Goal: Contribute content: Contribute content

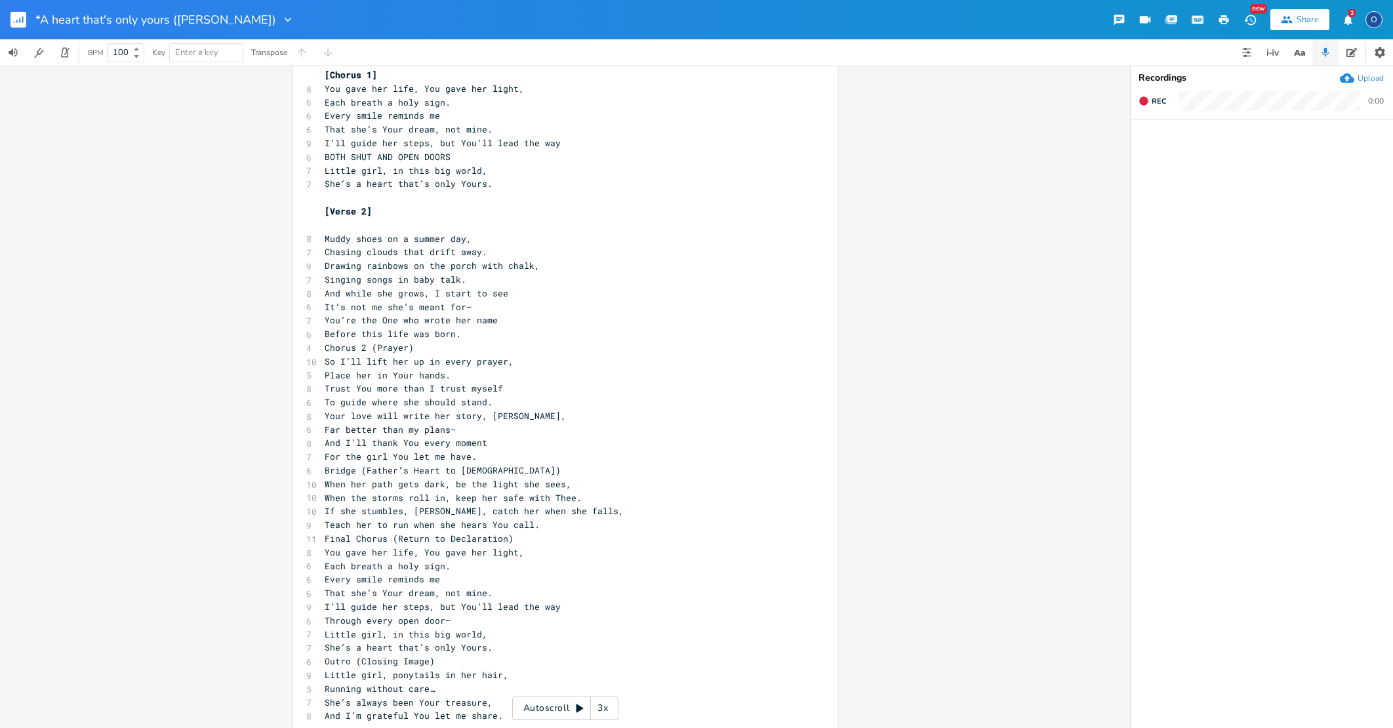
click at [326, 260] on span "Drawing rainbows on the porch with chalk," at bounding box center [432, 266] width 215 height 12
type textarea "PINTING PORCH"
type textarea "A"
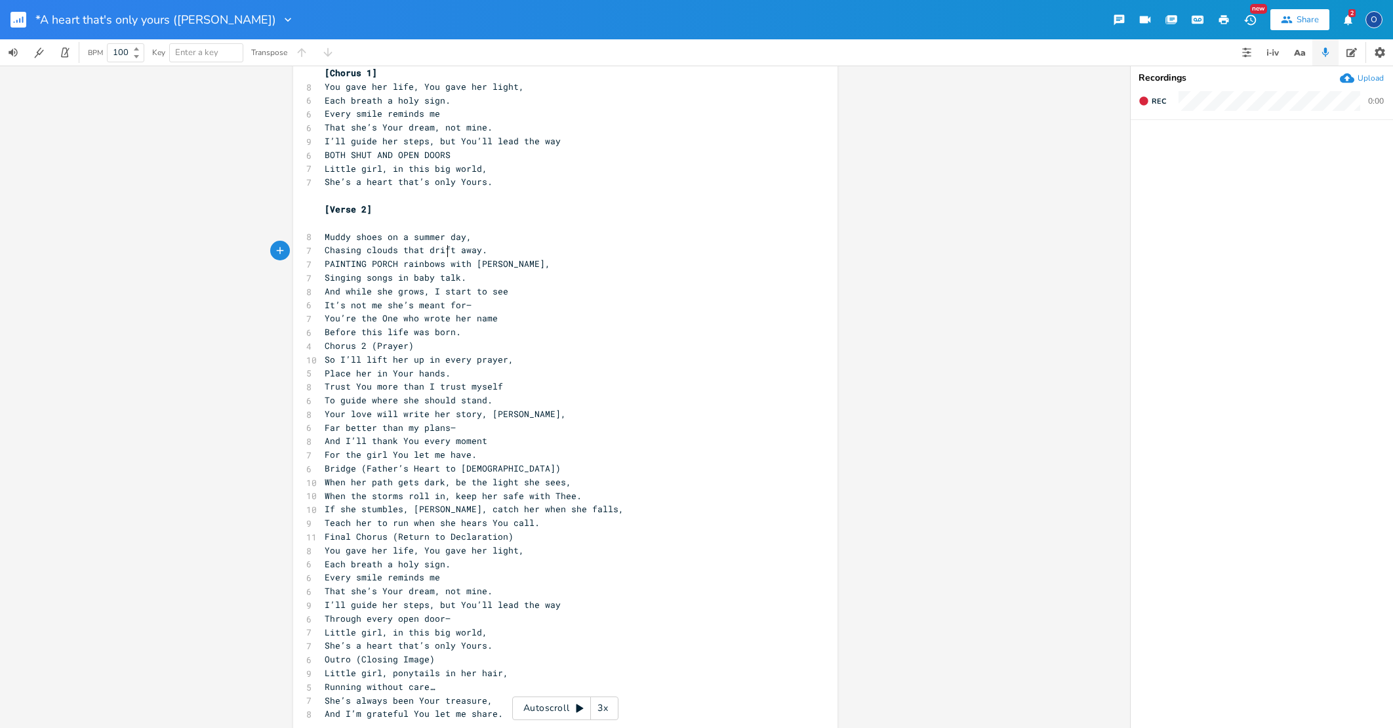
scroll to position [0, 0]
click at [322, 339] on pre "Chorus 2 (Prayer)" at bounding box center [558, 346] width 473 height 14
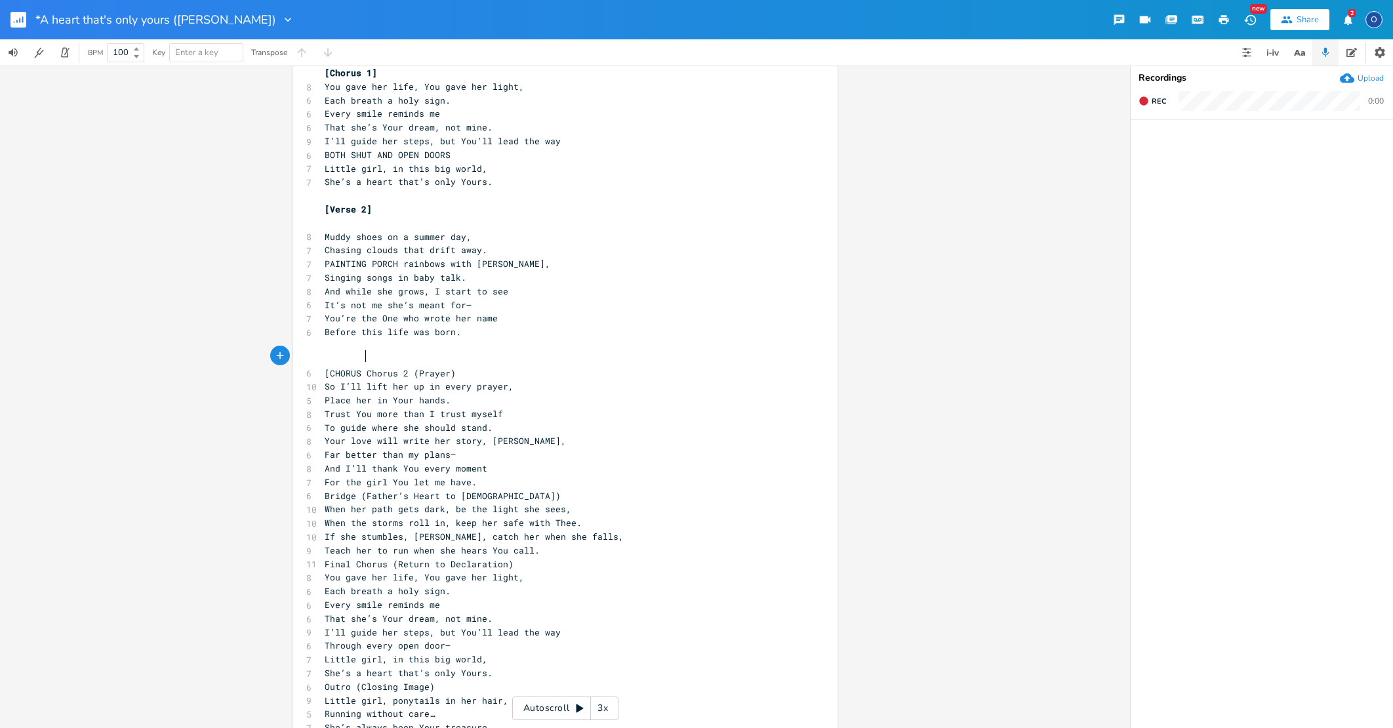
scroll to position [0, 39]
type textarea "[CHORUS 2]"
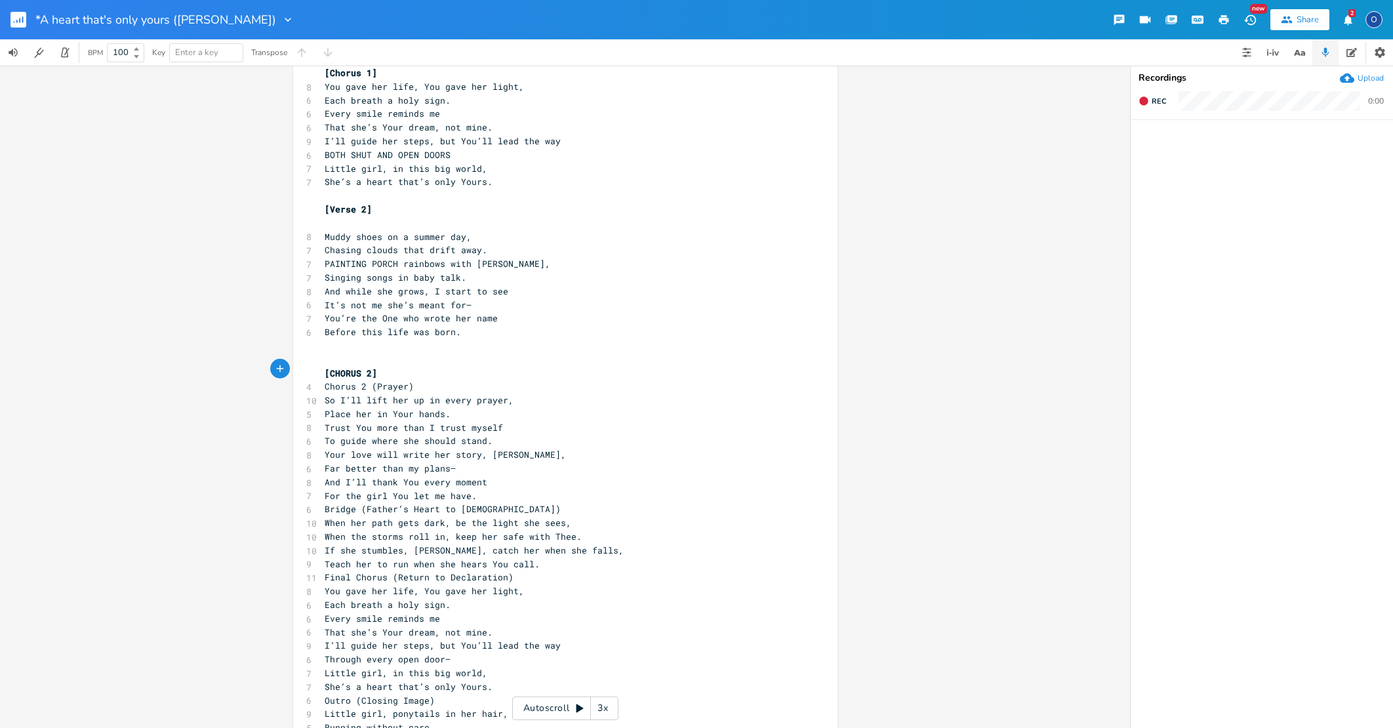
type textarea "Chorus 2 (Prayer)"
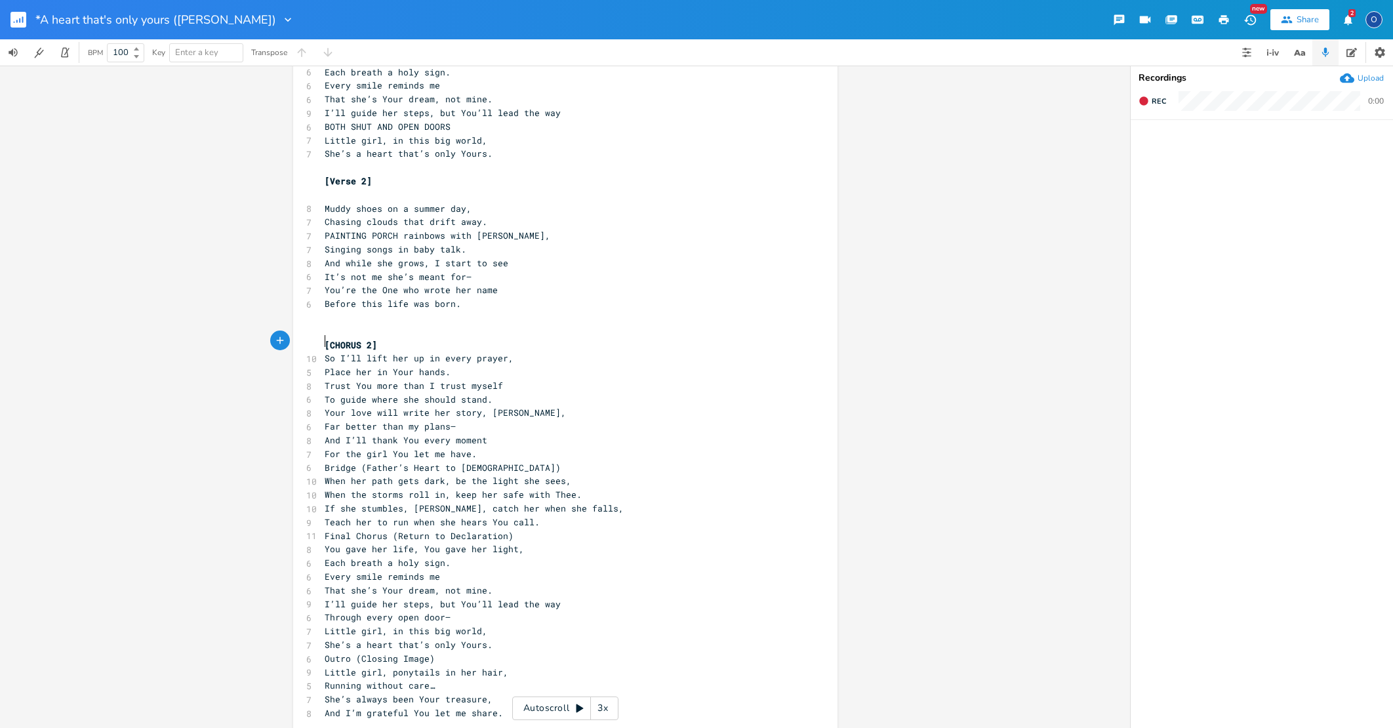
scroll to position [0, 1]
click at [325, 462] on span "Bridge (Father’s Heart to [DEMOGRAPHIC_DATA])" at bounding box center [443, 468] width 236 height 12
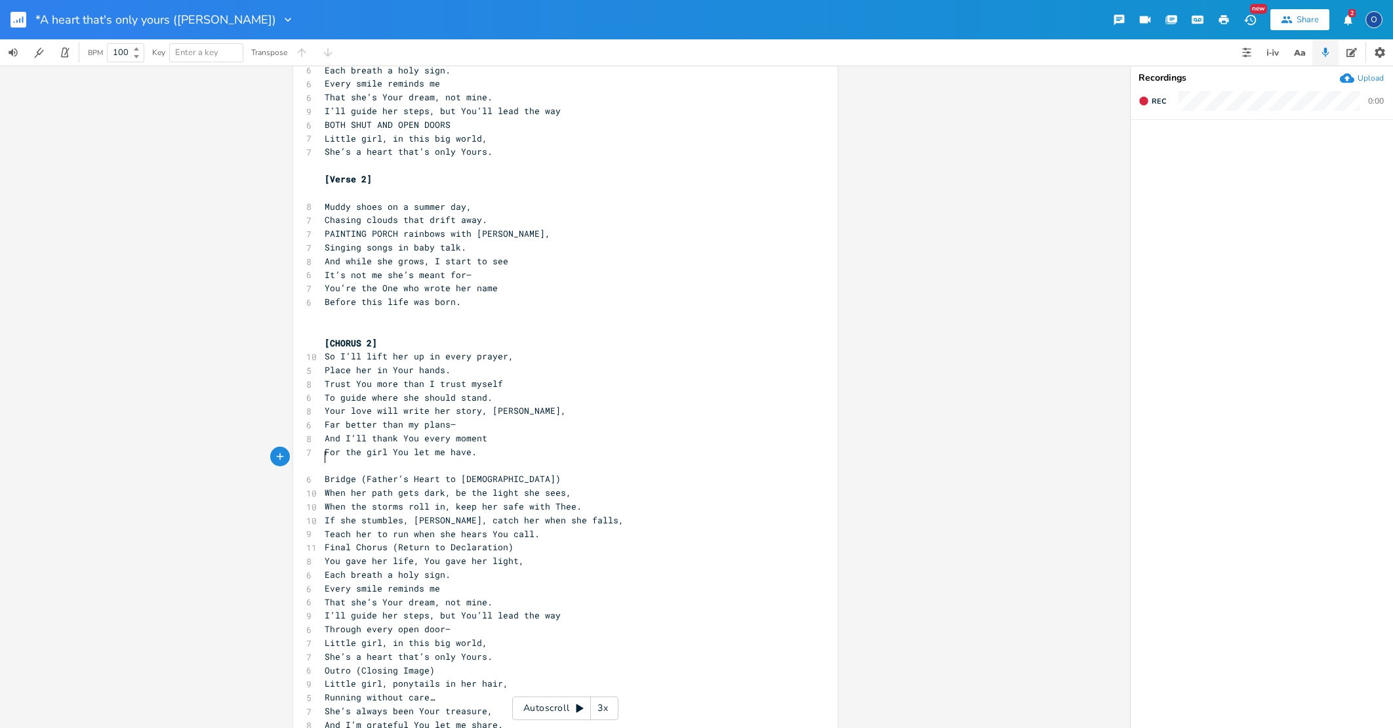
scroll to position [0, 0]
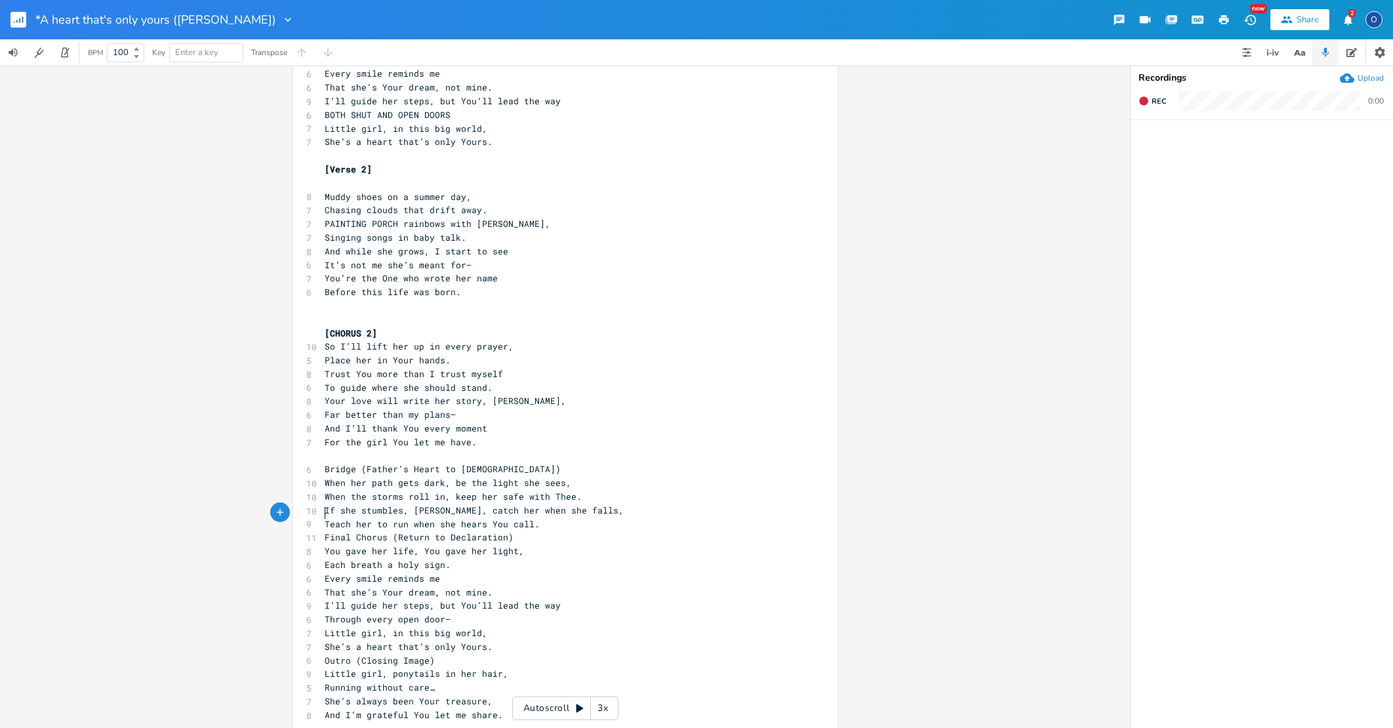
click at [322, 522] on div "[Verse 1] 9 Little girl, ponytails in her hair, 5 Bouncing down the stairs. 7 D…" at bounding box center [558, 312] width 473 height 845
click at [322, 530] on pre "Final Chorus (Return to Declaration)" at bounding box center [558, 537] width 473 height 14
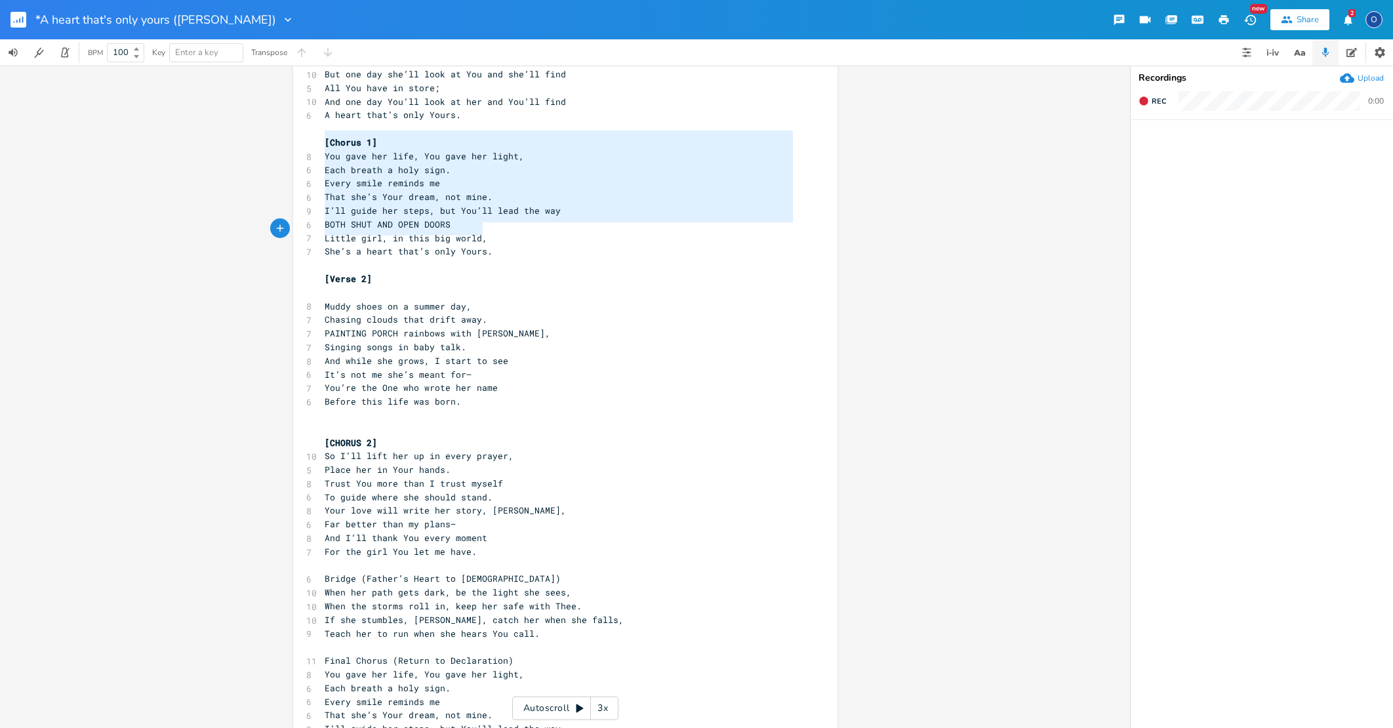
type textarea "[Chorus 1] You gave her life, You gave her light, Each breath a holy sign. Ever…"
drag, startPoint x: 318, startPoint y: 135, endPoint x: 540, endPoint y: 251, distance: 250.7
click at [540, 251] on div "[Verse 1] 9 Little girl, ponytails in her hair, 5 Bouncing down the stairs. 7 D…" at bounding box center [558, 428] width 473 height 859
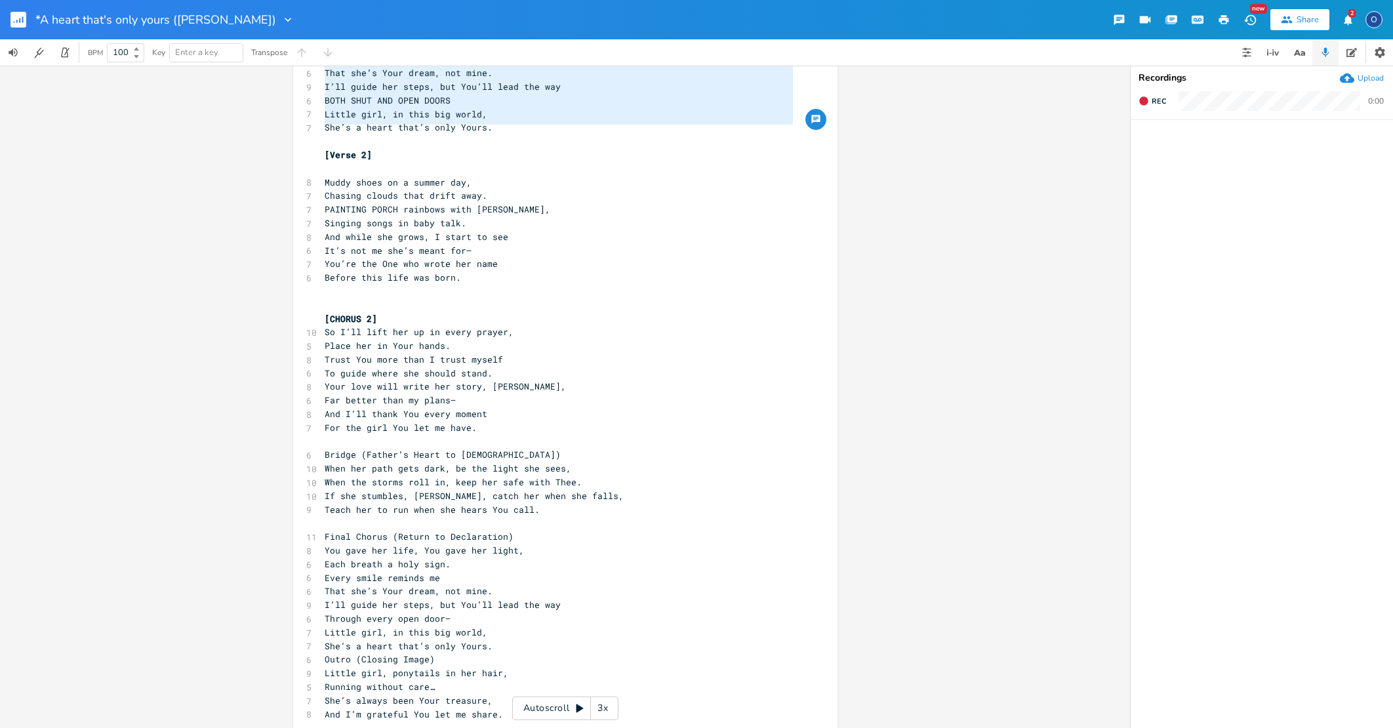
click at [322, 652] on pre "Outro (Closing Image)" at bounding box center [558, 659] width 473 height 14
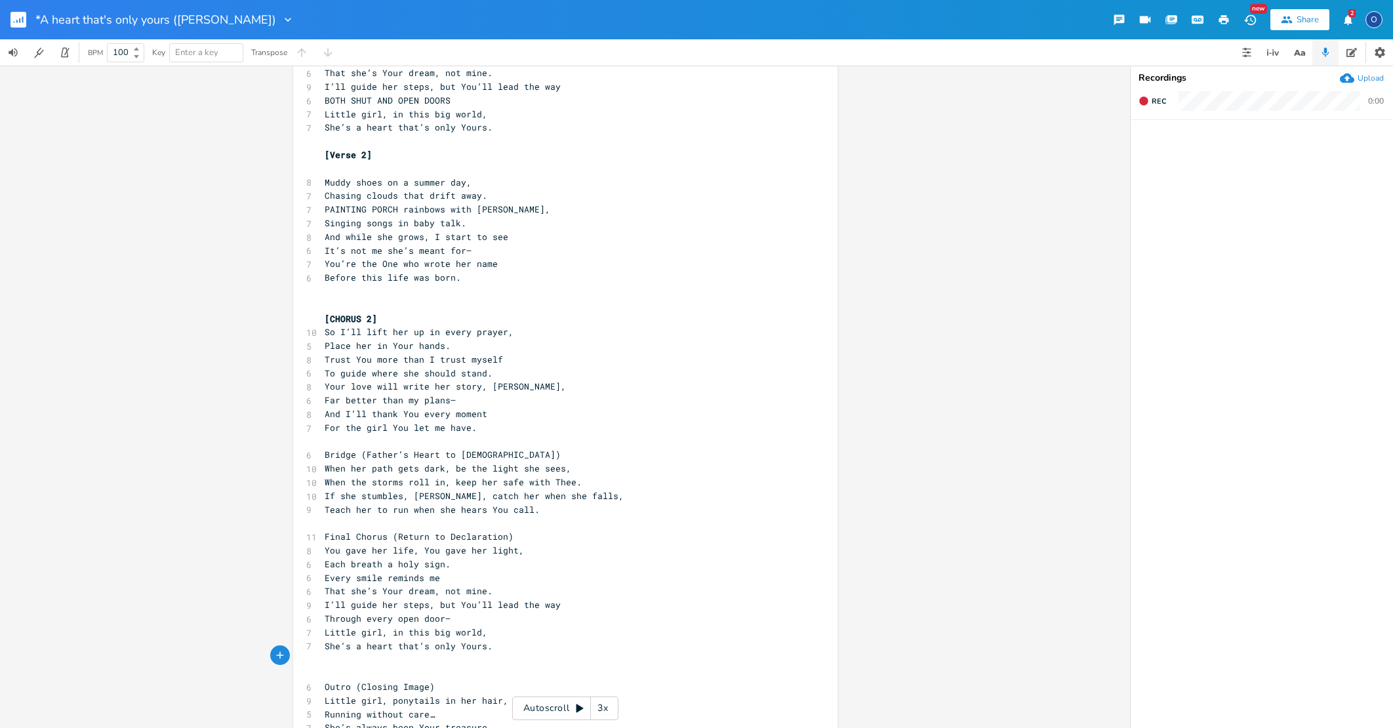
type textarea "["
type textarea "]"
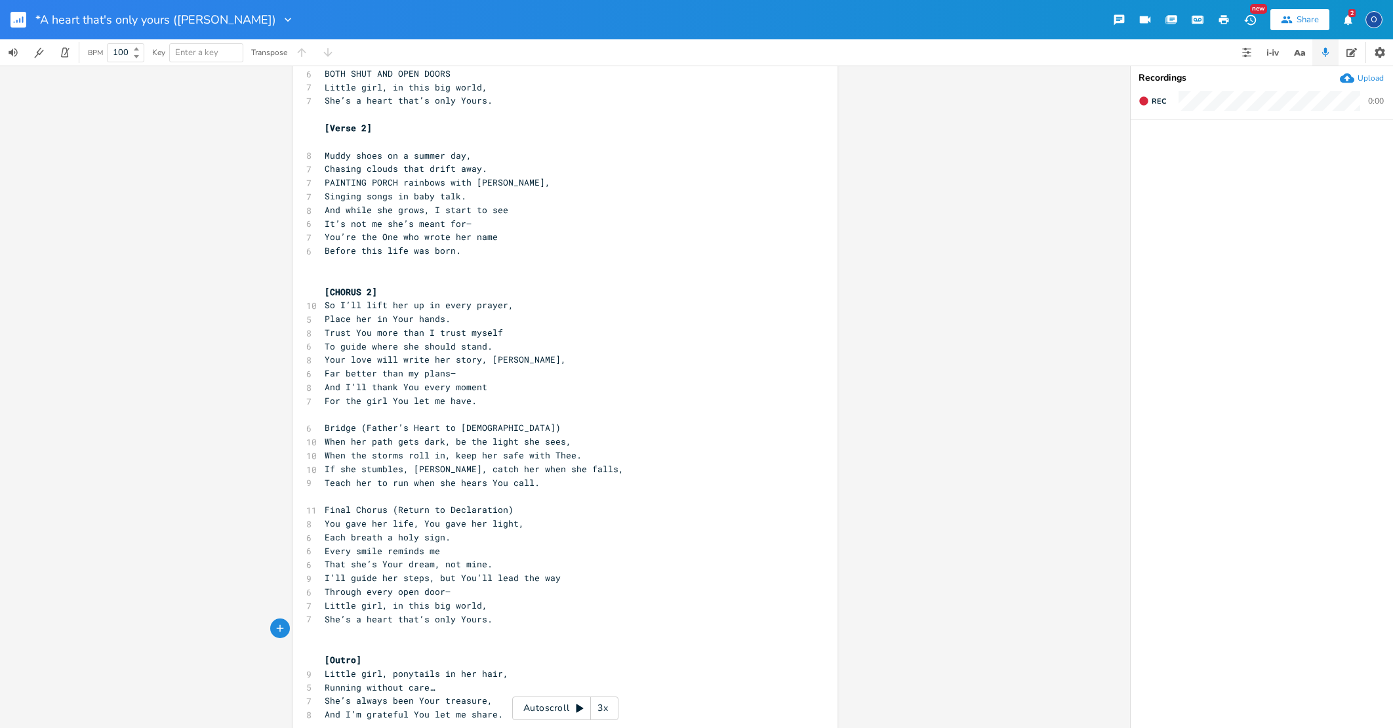
scroll to position [248, 0]
click at [403, 709] on span "And I’m grateful You let me share." at bounding box center [414, 715] width 178 height 12
type textarea "...."
type textarea "(Return to Declaration)"
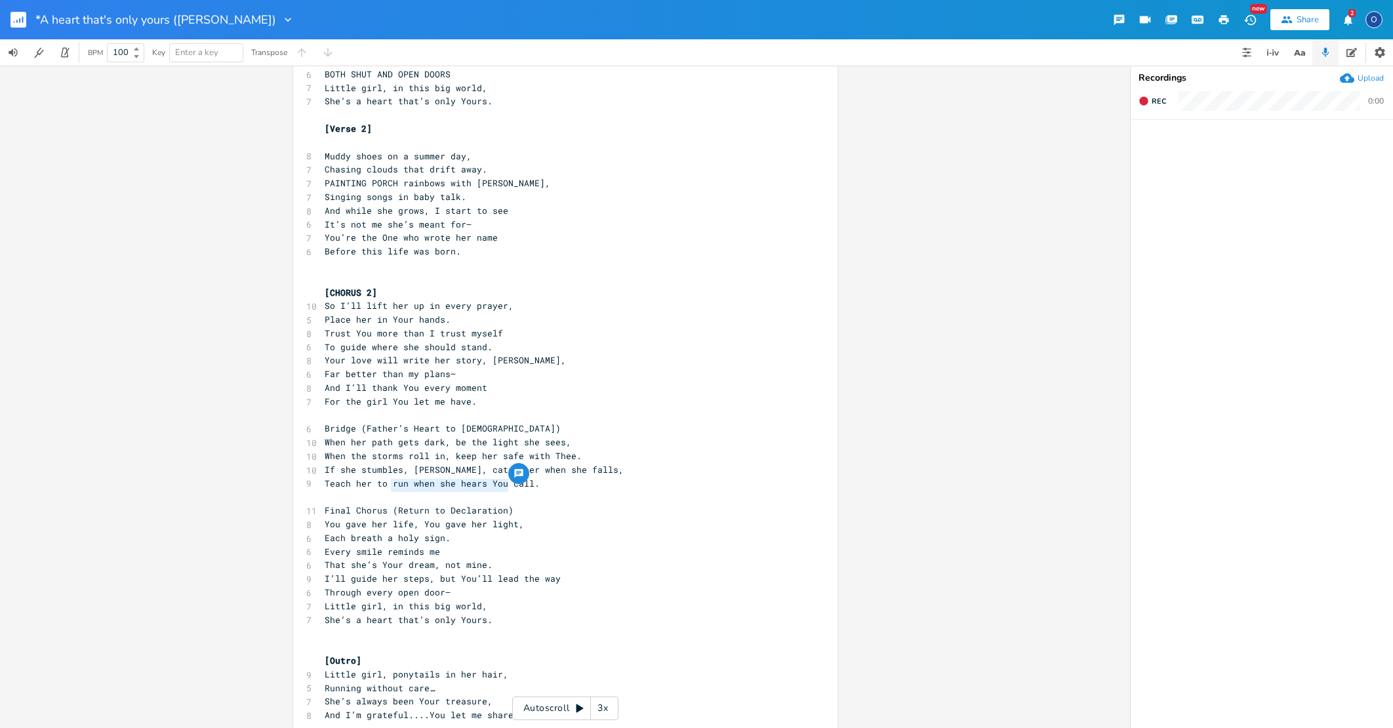
drag, startPoint x: 387, startPoint y: 483, endPoint x: 547, endPoint y: 489, distance: 160.7
click at [547, 504] on pre "Final Chorus (Return to Declaration)" at bounding box center [558, 511] width 473 height 14
click at [322, 422] on pre "Bridge (Father’s Heart to [DEMOGRAPHIC_DATA])" at bounding box center [558, 429] width 473 height 14
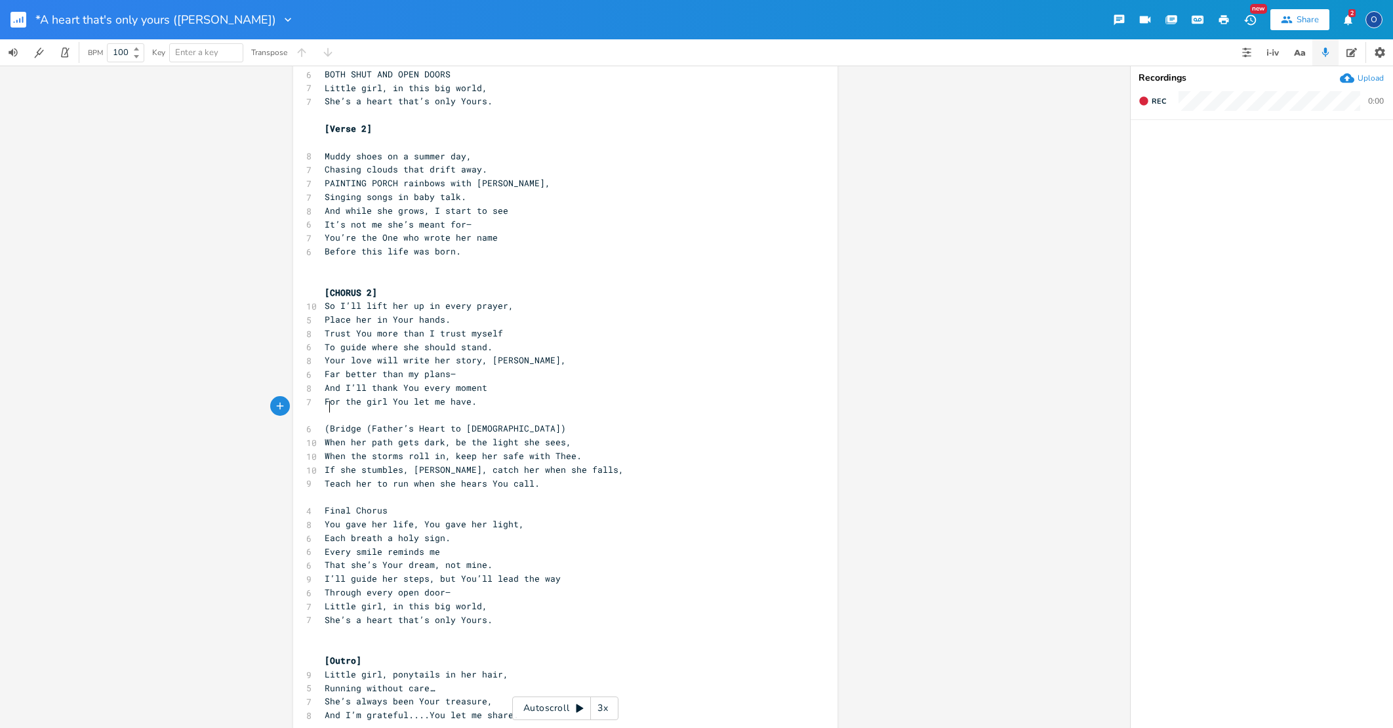
type textarea "("
type textarea "]"
type textarea "["
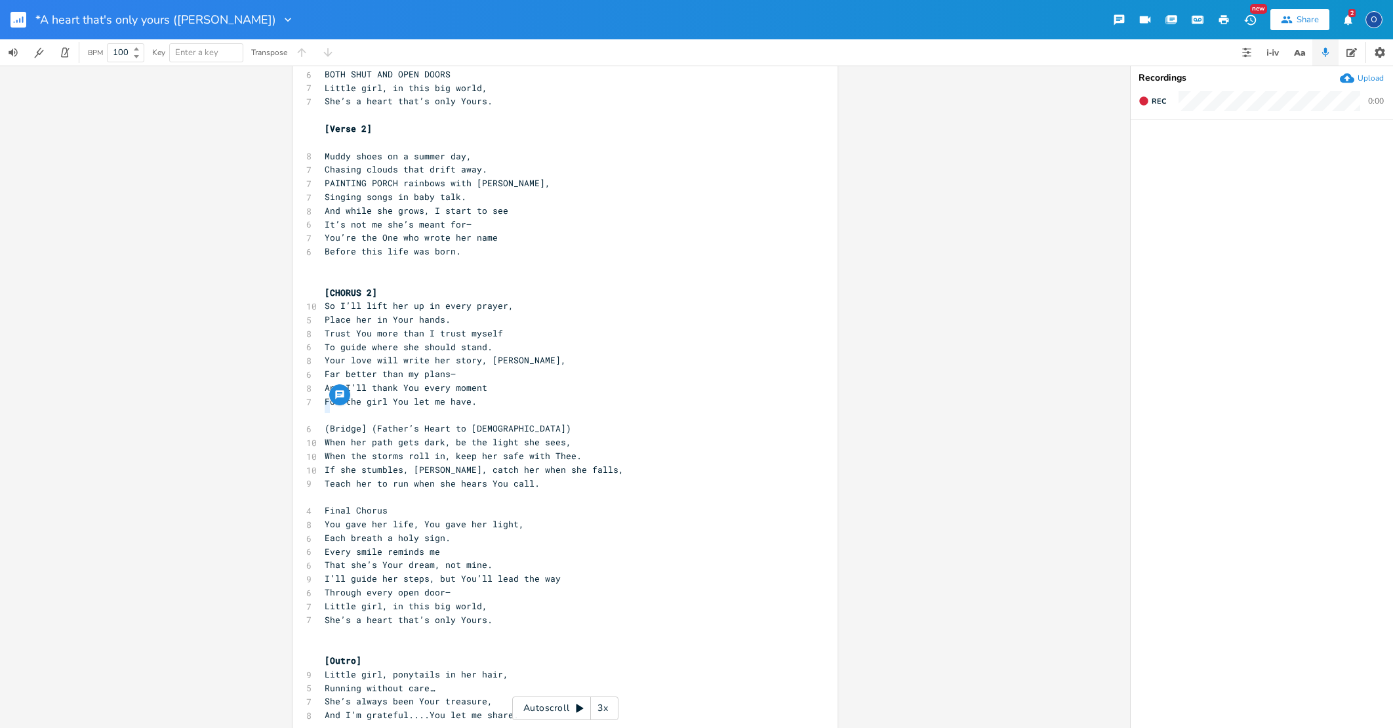
scroll to position [0, 2]
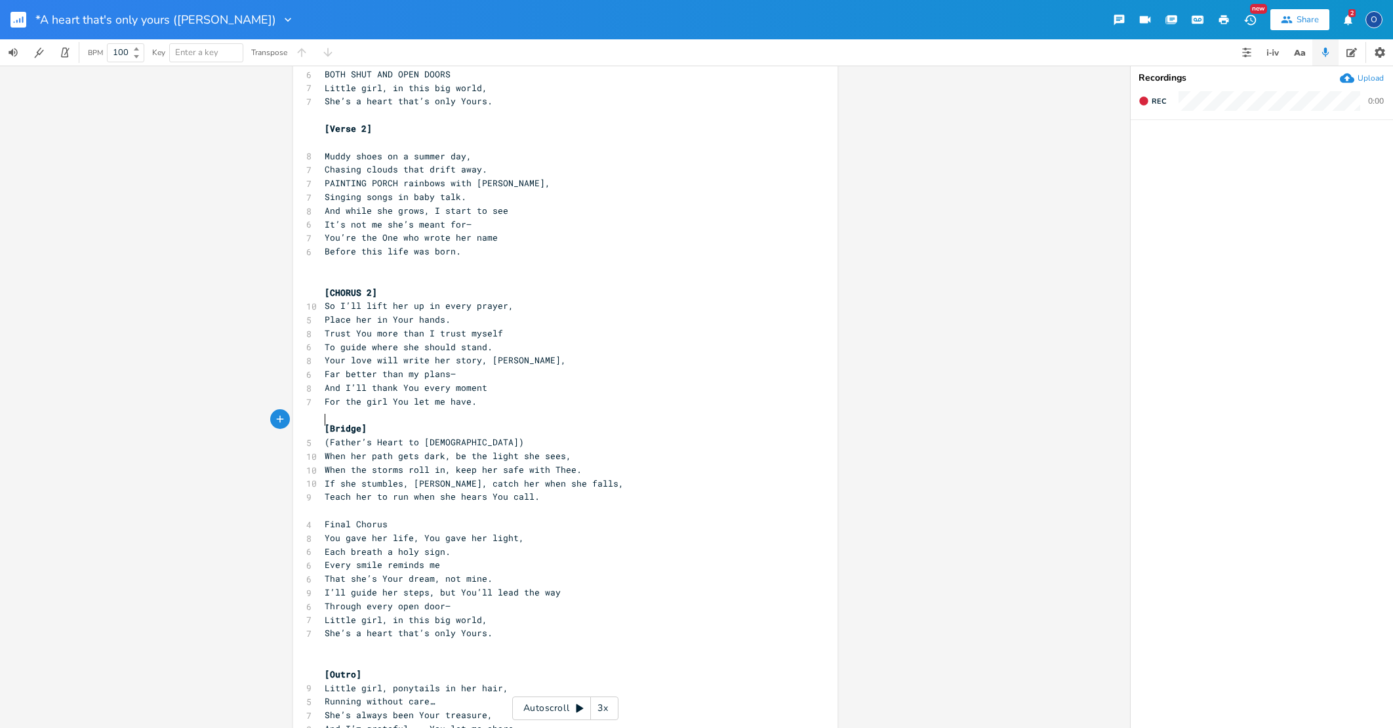
type textarea "(Father’s Heart to [DEMOGRAPHIC_DATA])"
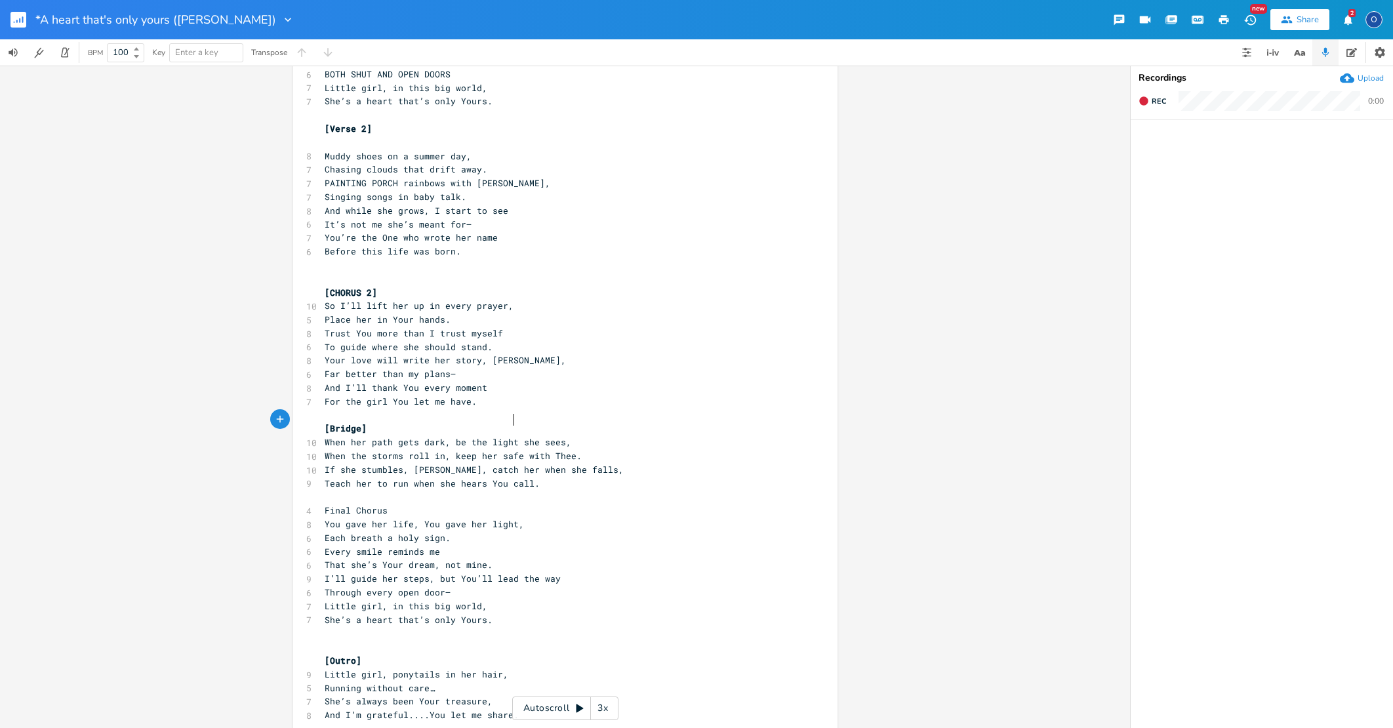
drag, startPoint x: 511, startPoint y: 420, endPoint x: 524, endPoint y: 427, distance: 14.7
click at [511, 436] on span "When her path gets dark, be the light she sees," at bounding box center [448, 442] width 247 height 12
drag, startPoint x: 530, startPoint y: 420, endPoint x: 540, endPoint y: 445, distance: 27.2
click at [530, 436] on span "When her path gets dark, be the light she sees," at bounding box center [448, 442] width 247 height 12
type textarea "'LL"
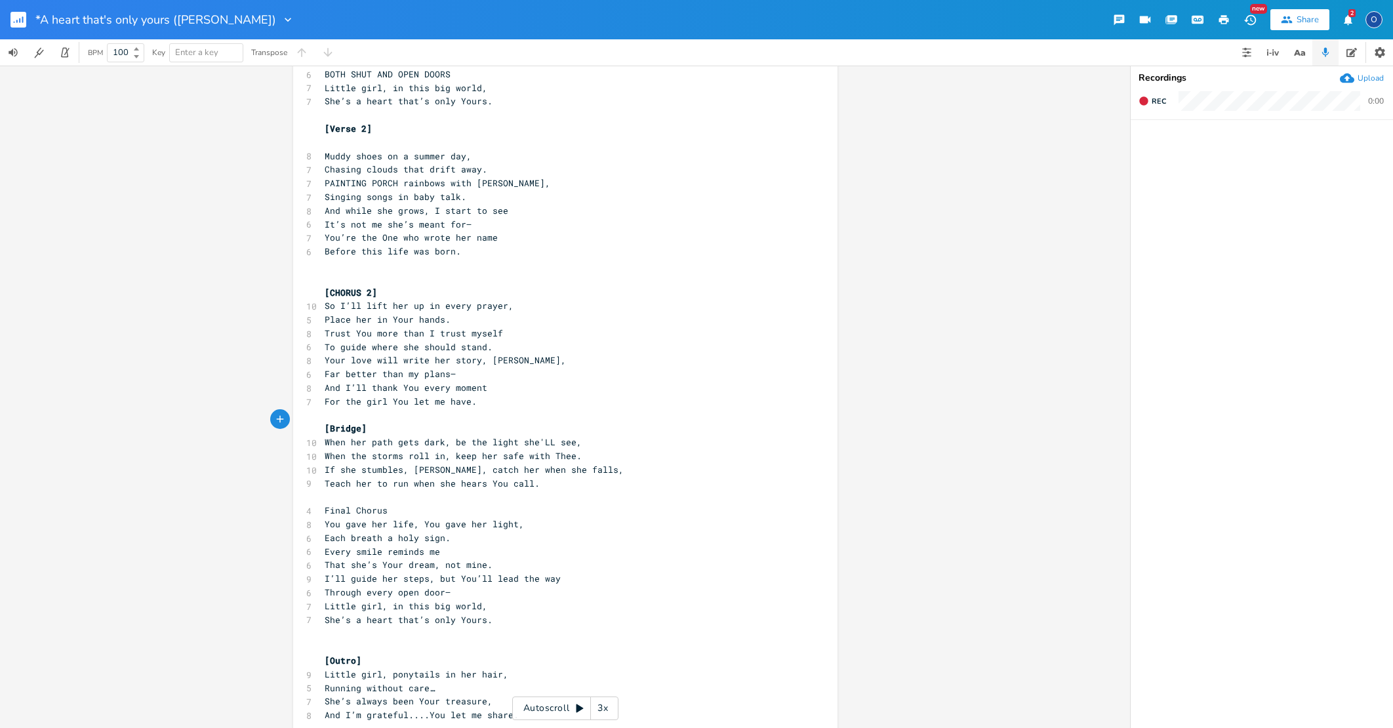
scroll to position [0, 0]
drag, startPoint x: 490, startPoint y: 446, endPoint x: 558, endPoint y: 445, distance: 68.2
click at [559, 464] on span "If she stumbles, [PERSON_NAME], catch her when she falls," at bounding box center [474, 470] width 299 height 12
type textarea "BEFORE HER FALL"
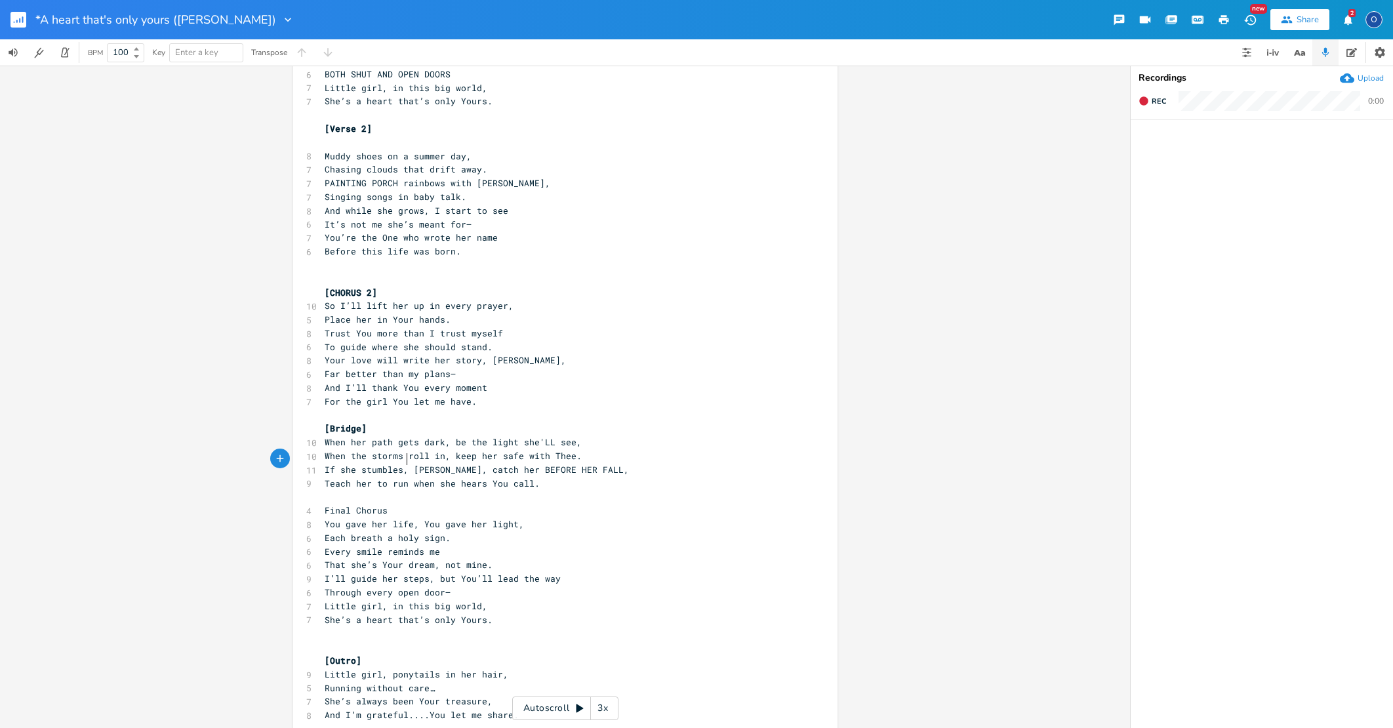
click at [402, 477] on span "Teach her to run when she hears You call." at bounding box center [432, 483] width 215 height 12
type textarea ","
click at [325, 507] on span "Final Chorus" at bounding box center [356, 513] width 63 height 12
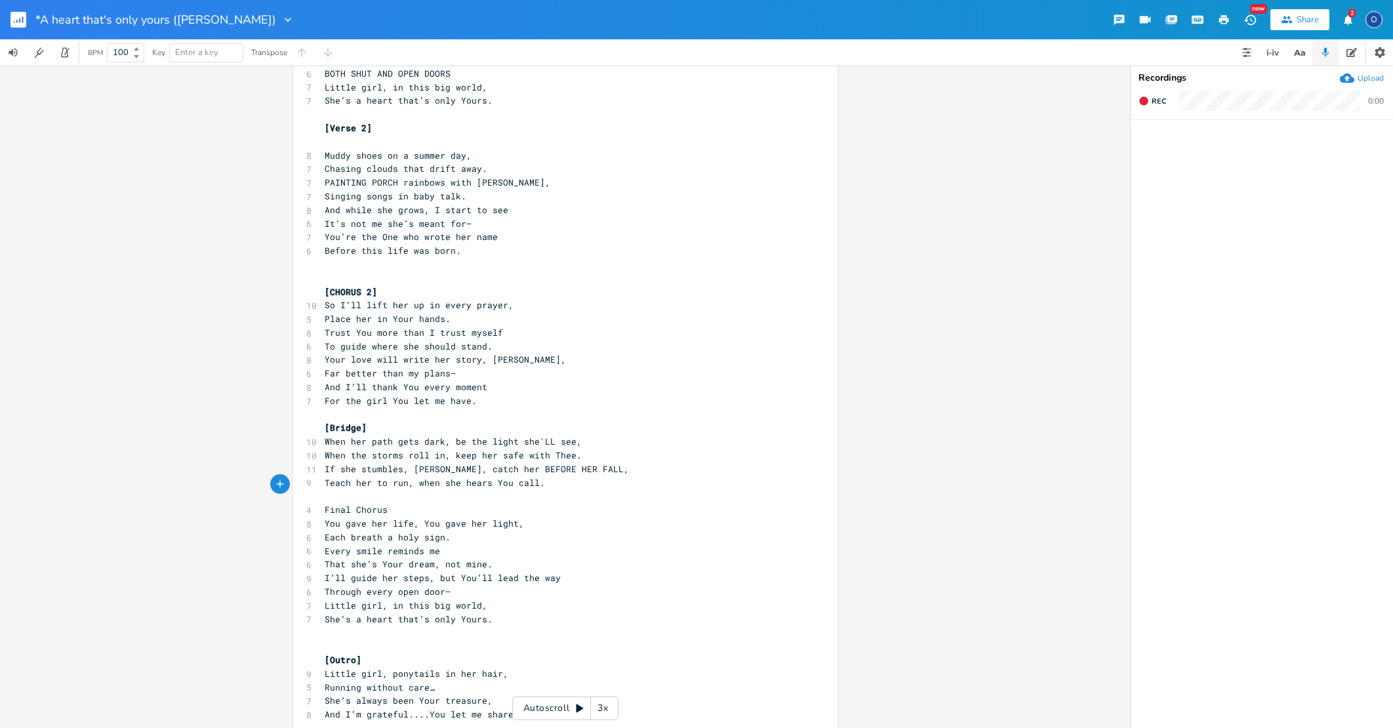
scroll to position [248, 0]
click at [325, 504] on span "Final Chorus" at bounding box center [356, 510] width 63 height 12
type textarea "["
type textarea "3]"
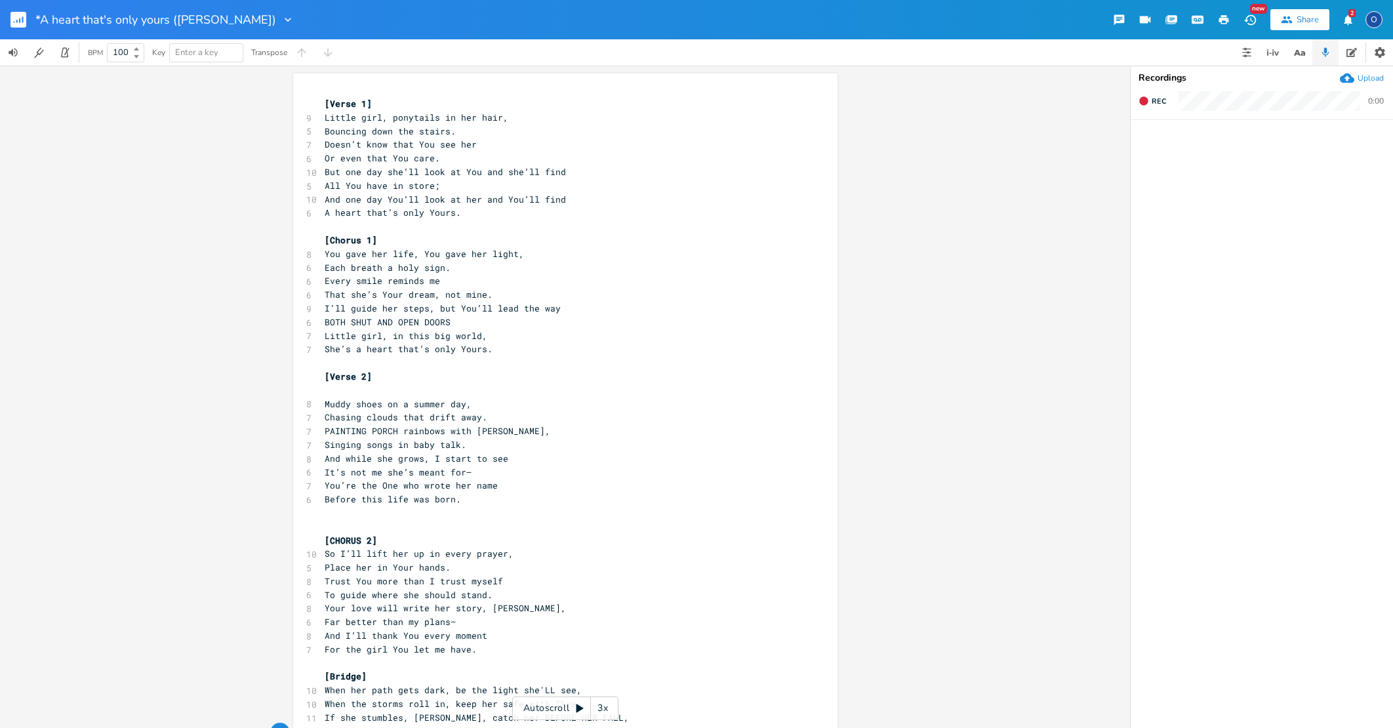
scroll to position [0, 0]
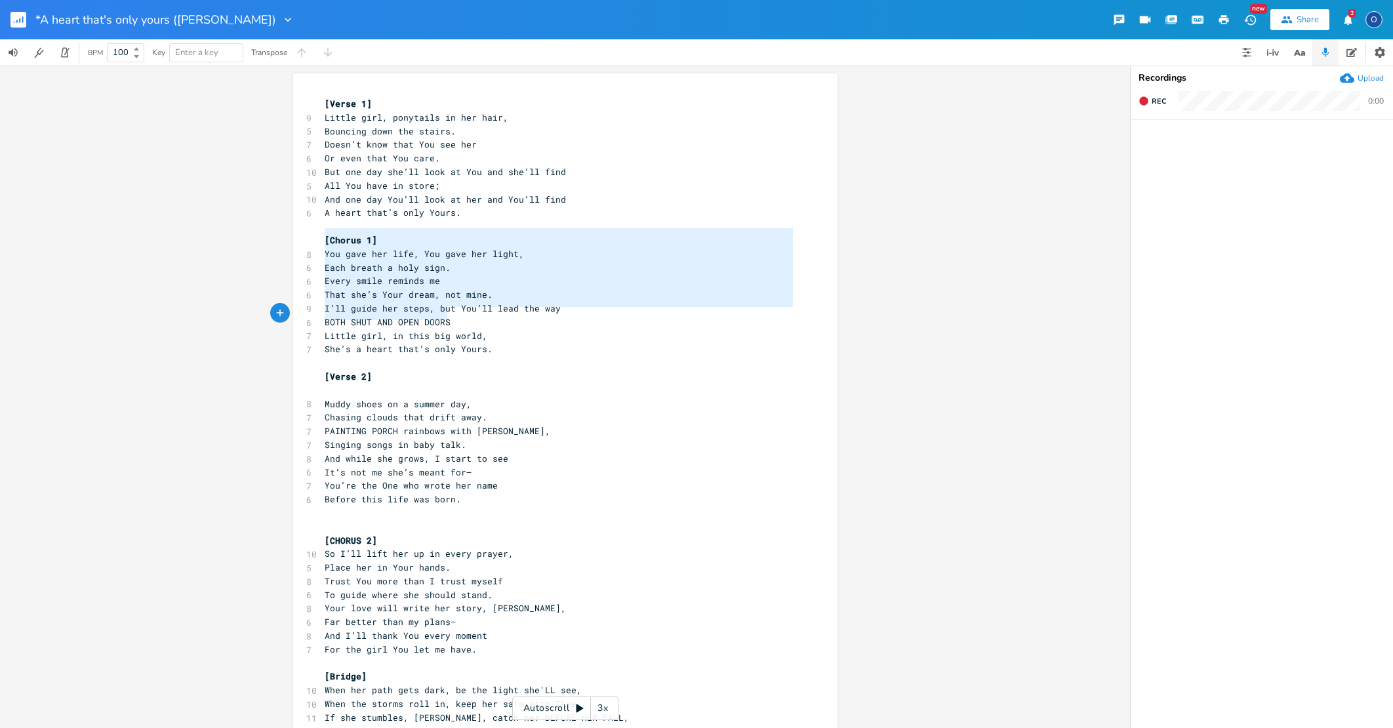
type textarea "[Chorus 1] You gave her life, You gave her light, Each breath a holy sign. Ever…"
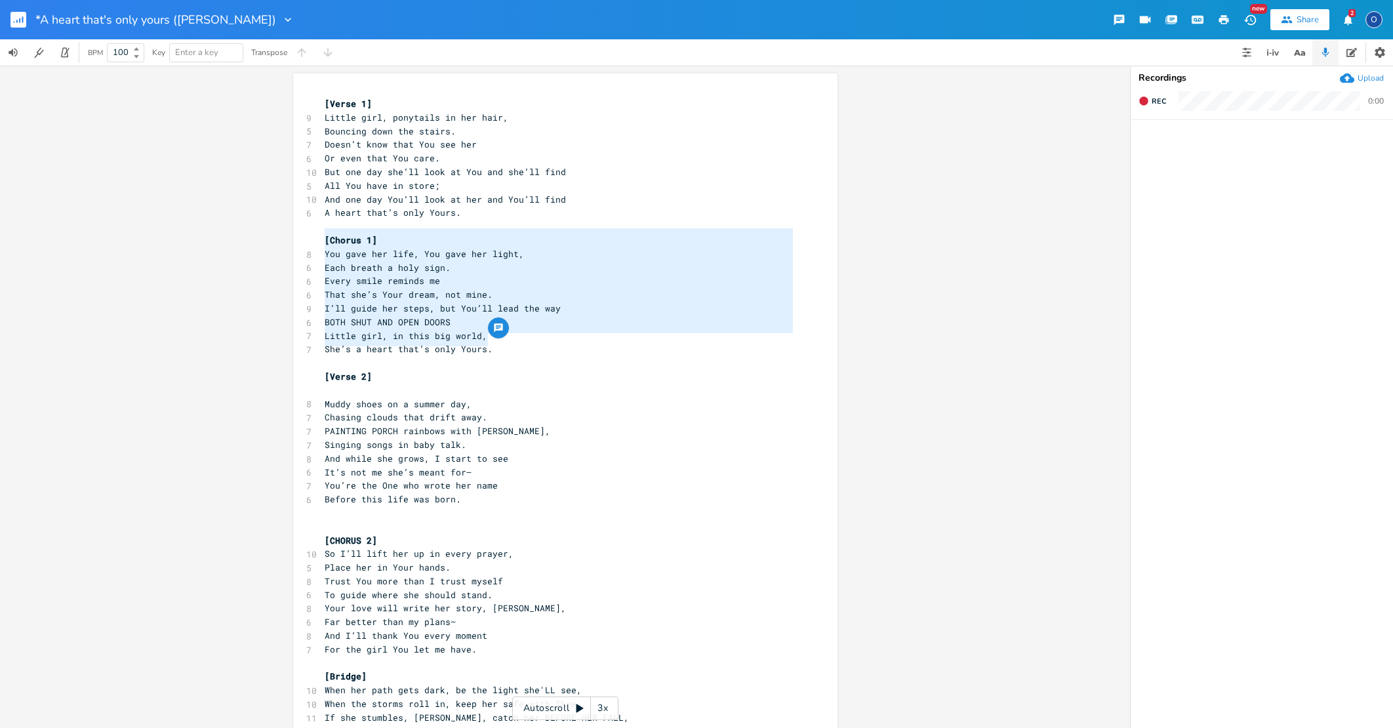
drag, startPoint x: 319, startPoint y: 234, endPoint x: 410, endPoint y: 306, distance: 116.2
click at [507, 337] on div "[Verse 1] 9 Little girl, ponytails in her hair, 5 Bouncing down the stairs. 7 D…" at bounding box center [558, 540] width 473 height 886
click at [314, 249] on div "[Chorus 1] You gave her life, You gave her light, Each breath a holy sign. Ever…" at bounding box center [565, 537] width 544 height 928
click at [322, 247] on pre "You gave her life, You gave her light," at bounding box center [558, 254] width 473 height 14
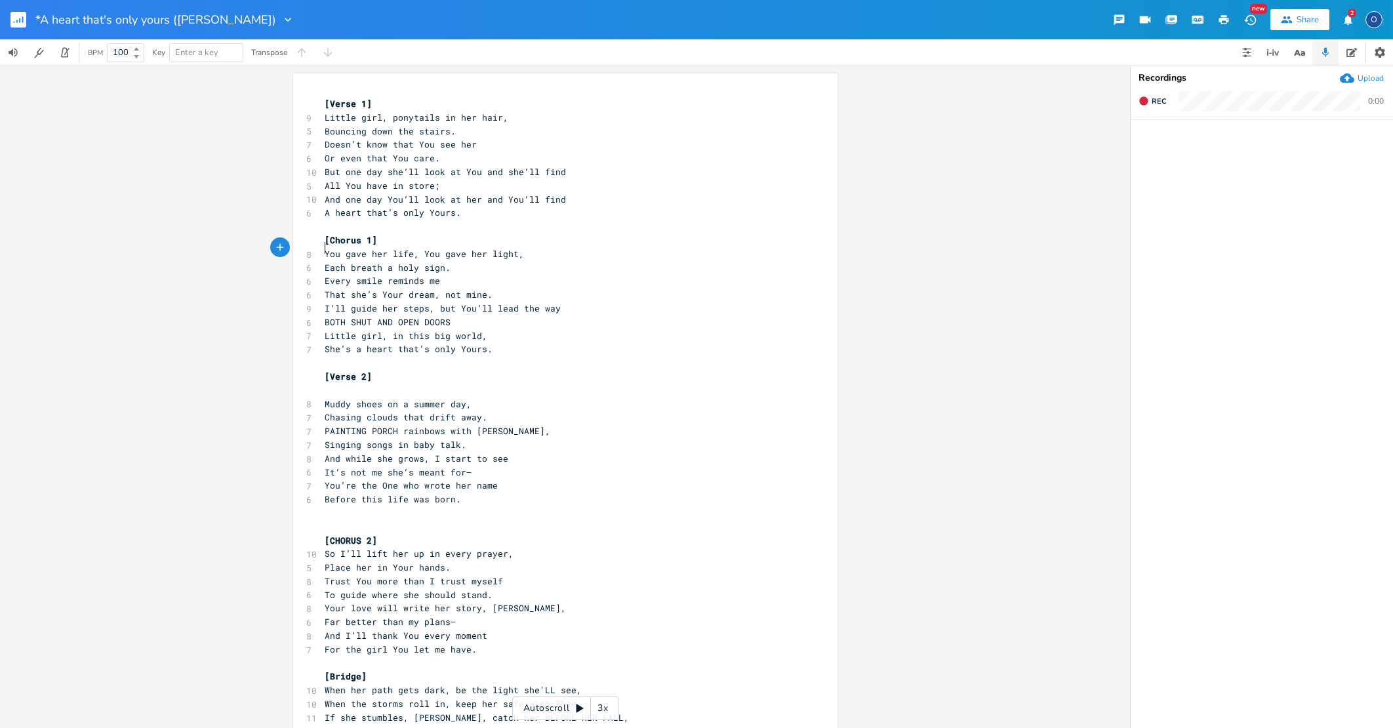
scroll to position [3, 0]
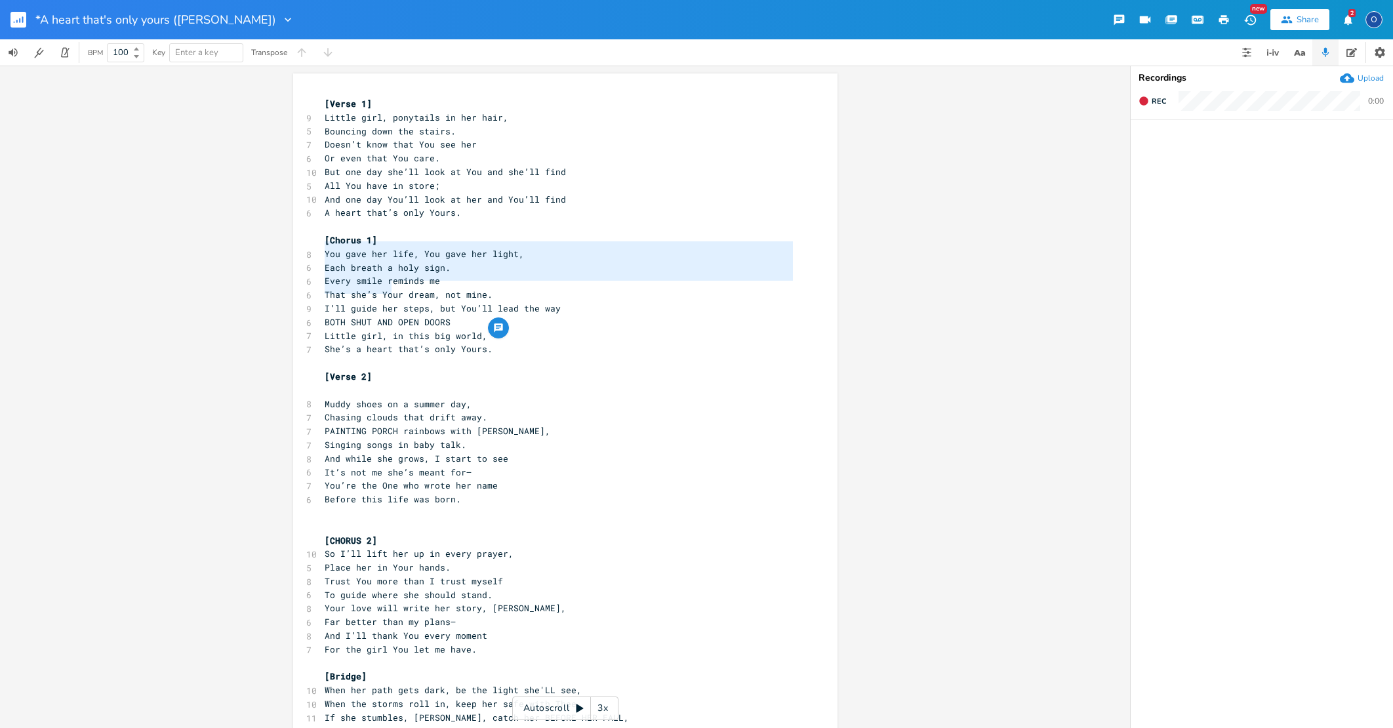
type textarea "You gave her life, You gave her light, Each breath a holy sign. Every smile rem…"
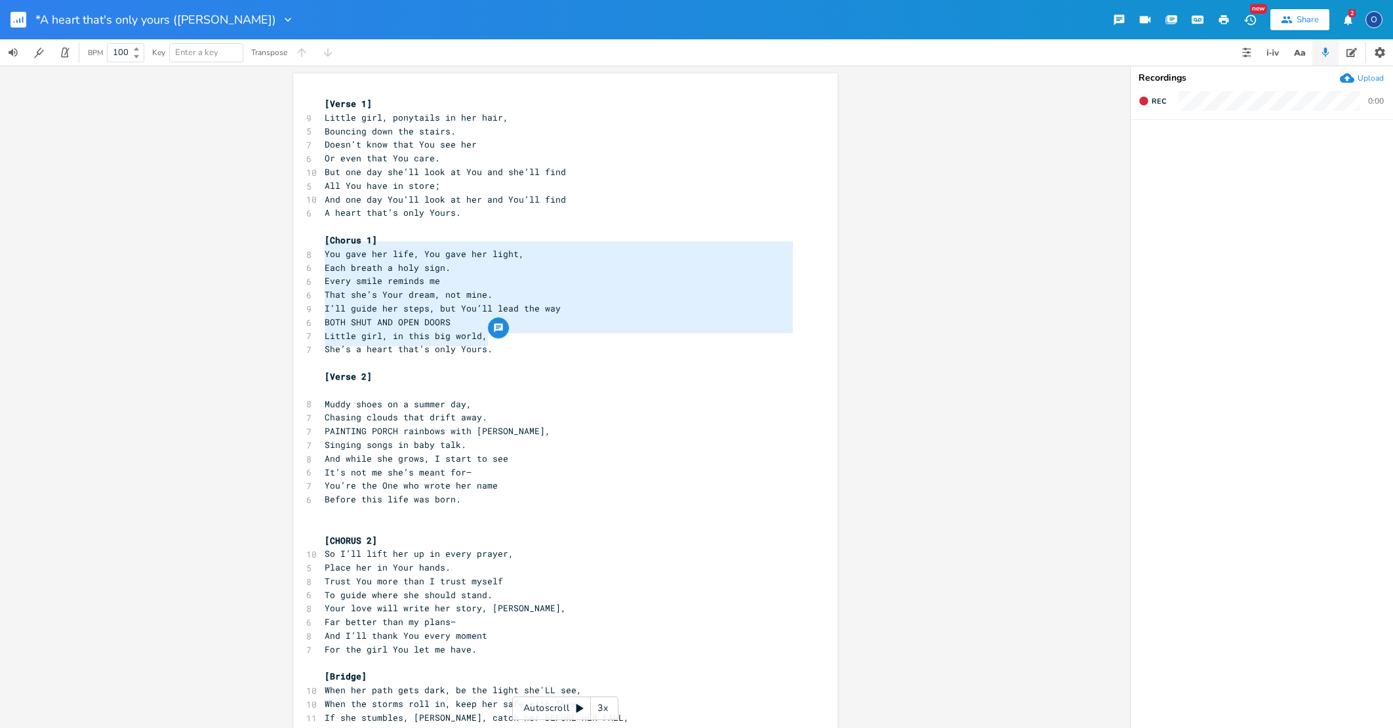
drag, startPoint x: 317, startPoint y: 247, endPoint x: 536, endPoint y: 340, distance: 237.9
click at [536, 340] on div "[Verse 1] 9 Little girl, ponytails in her hair, 5 Bouncing down the stairs. 7 D…" at bounding box center [558, 540] width 473 height 886
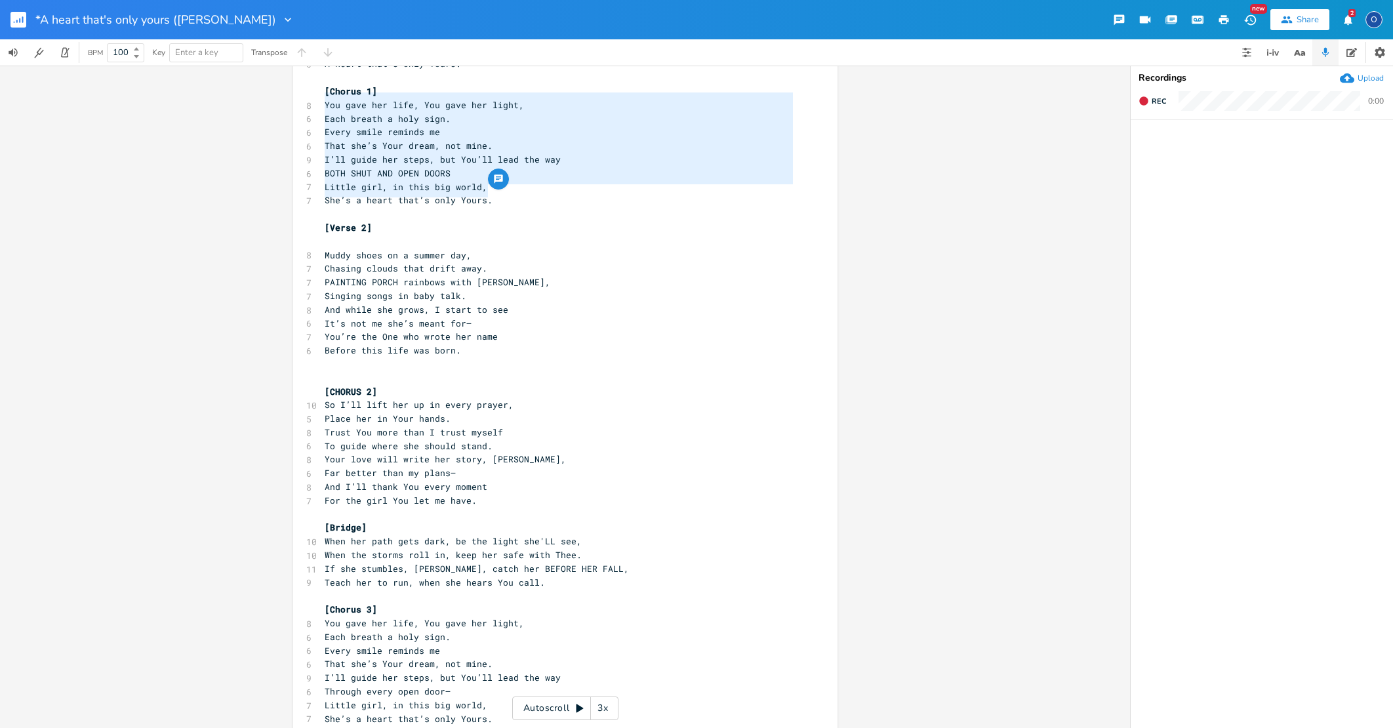
scroll to position [154, 0]
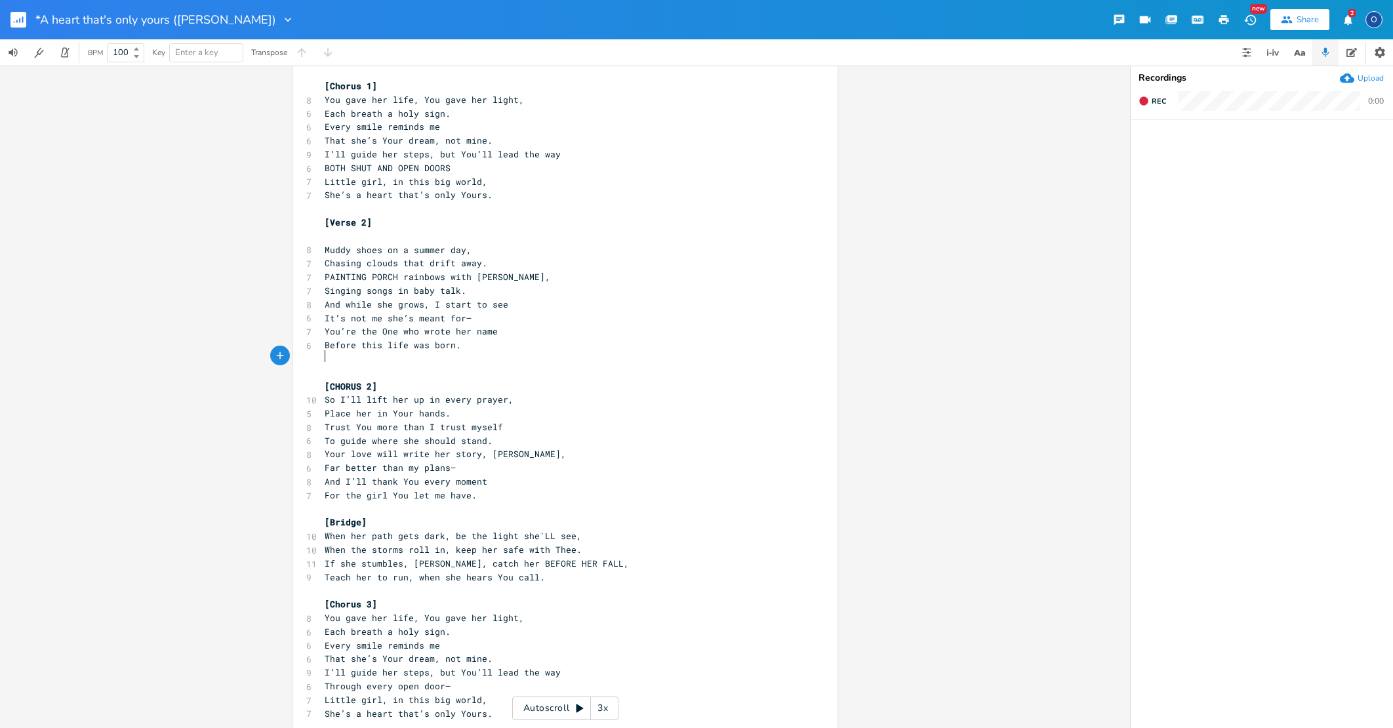
click at [322, 366] on pre "​" at bounding box center [558, 373] width 473 height 14
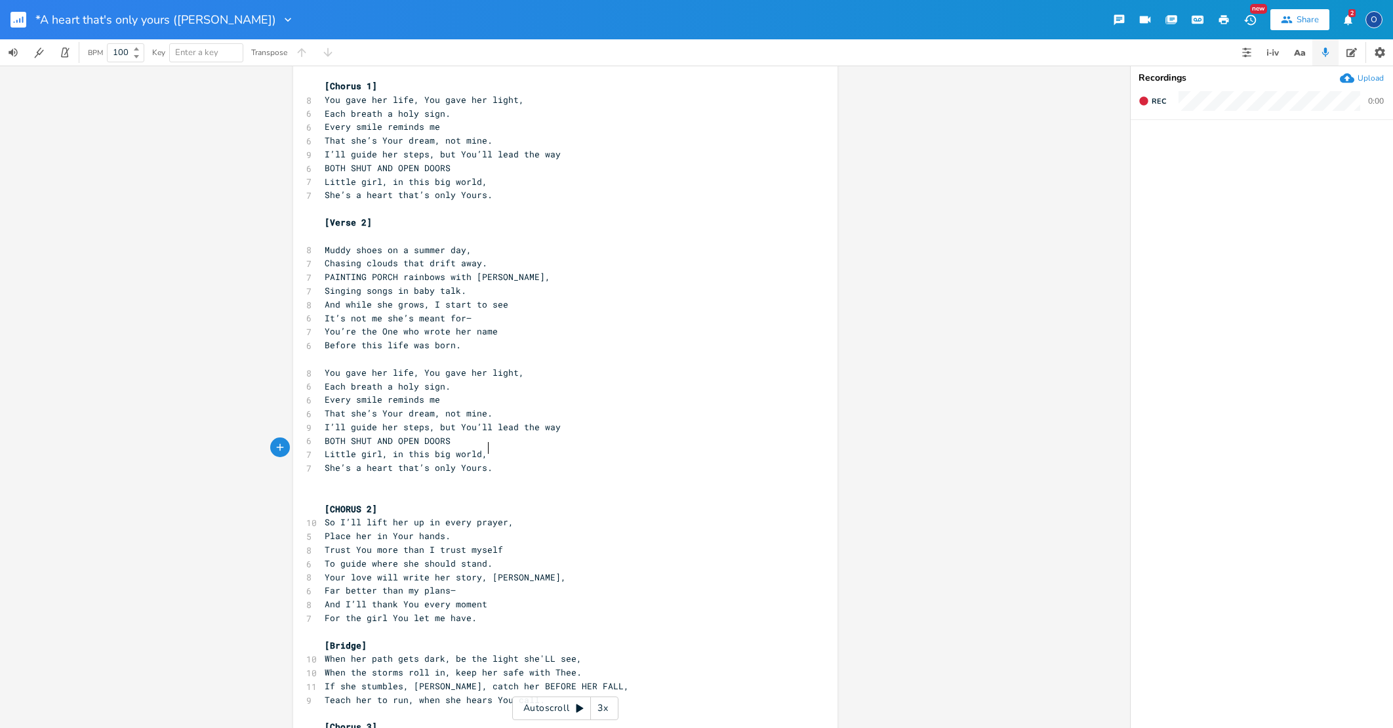
click at [339, 503] on span "[CHORUS 2]" at bounding box center [351, 509] width 52 height 12
type textarea "[CHORUS 2]"
click at [339, 503] on span "[CHORUS 2]" at bounding box center [351, 509] width 52 height 12
click at [326, 352] on pre "​" at bounding box center [558, 359] width 473 height 14
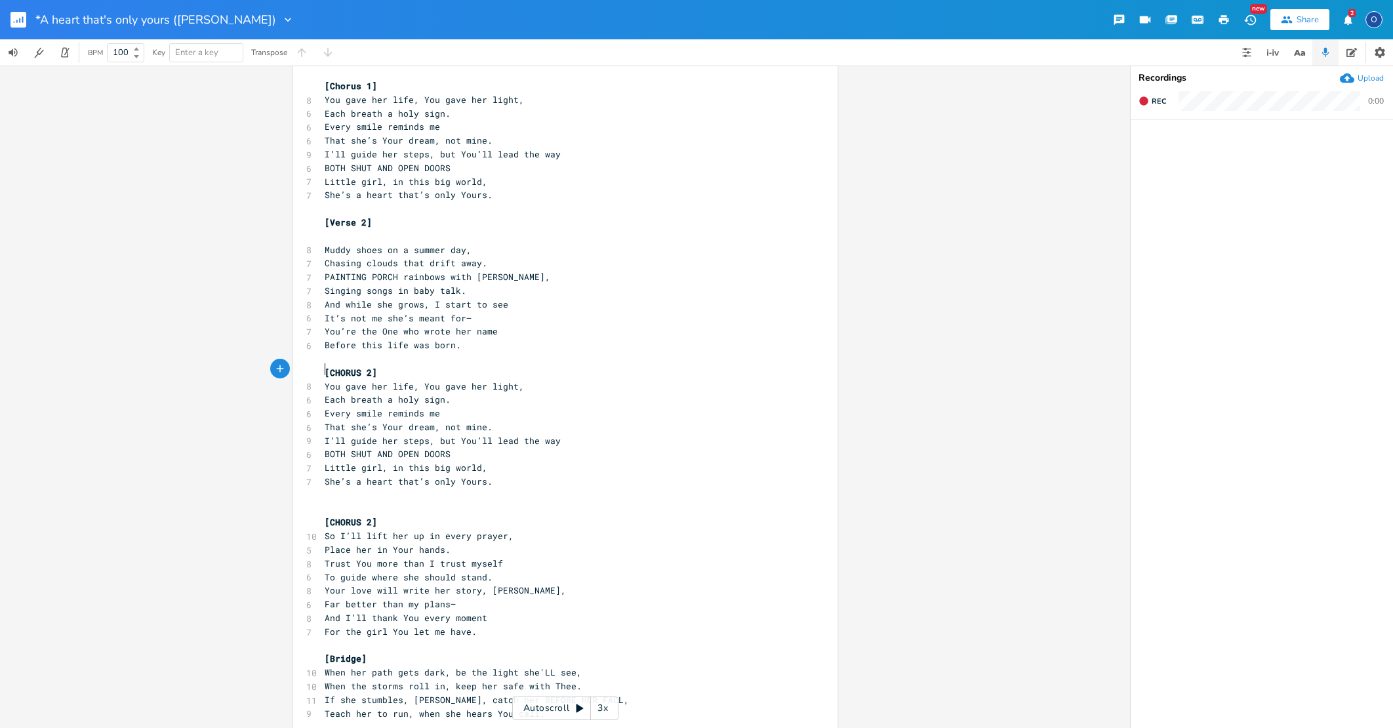
scroll to position [0, 1]
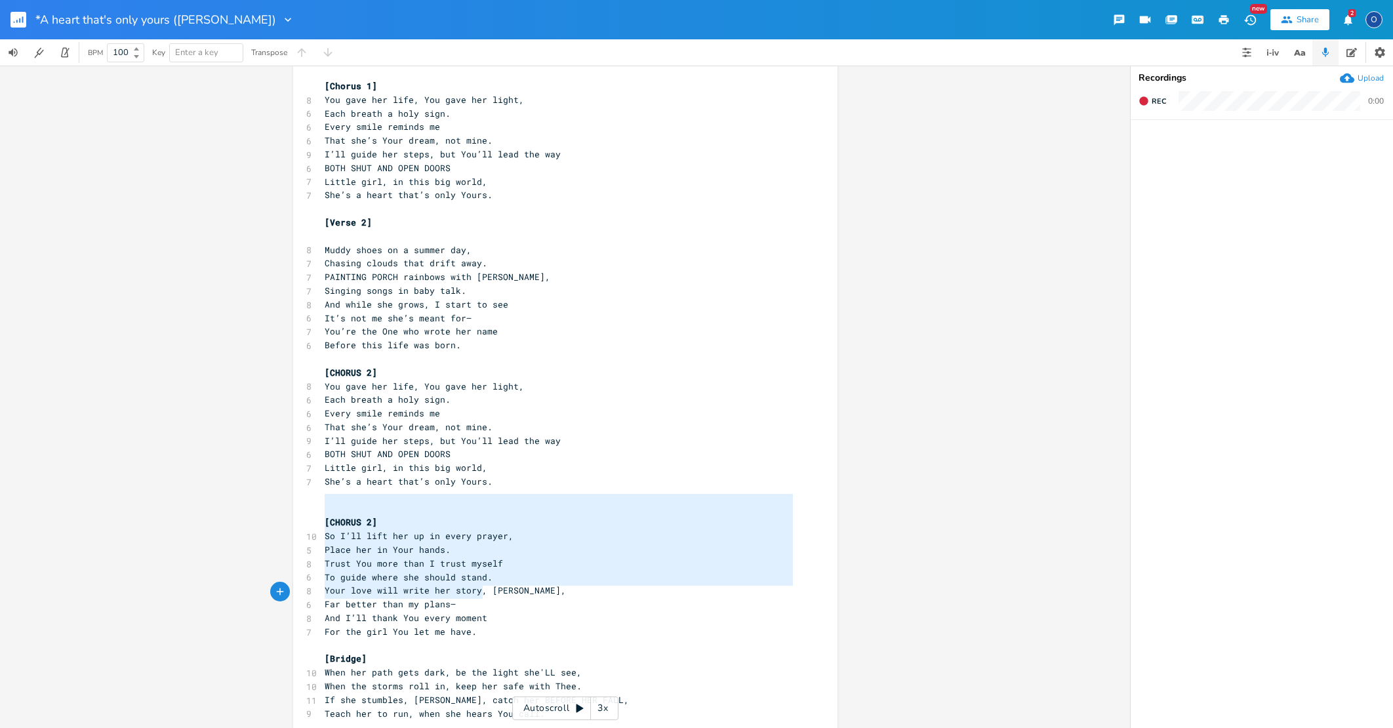
type textarea "[CHORUS 2] So I’ll lift her up in every prayer, Place her in Your hands. Trust …"
drag, startPoint x: 317, startPoint y: 500, endPoint x: 576, endPoint y: 606, distance: 279.0
click at [576, 606] on div "[Verse 1] 9 Little girl, ponytails in her hair, 5 Bouncing down the stairs. 7 D…" at bounding box center [558, 454] width 473 height 1023
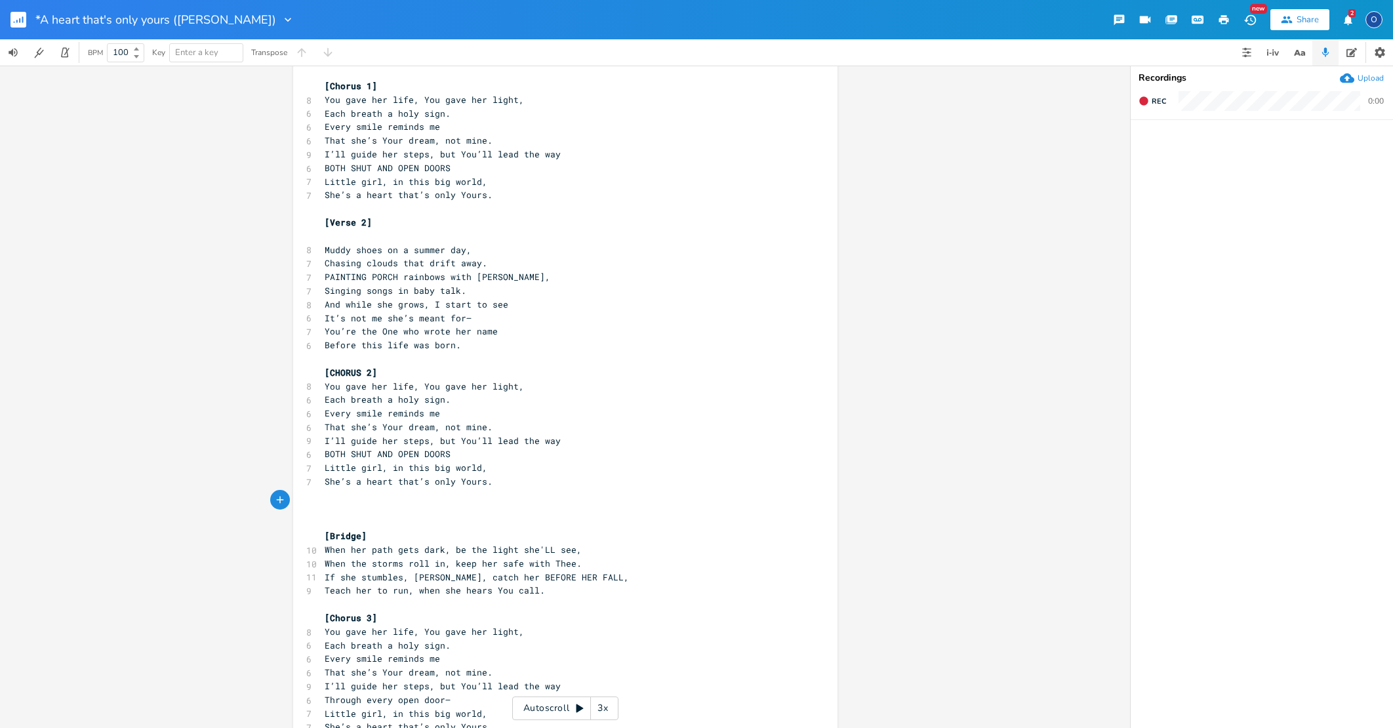
click at [363, 502] on pre "​" at bounding box center [558, 509] width 473 height 14
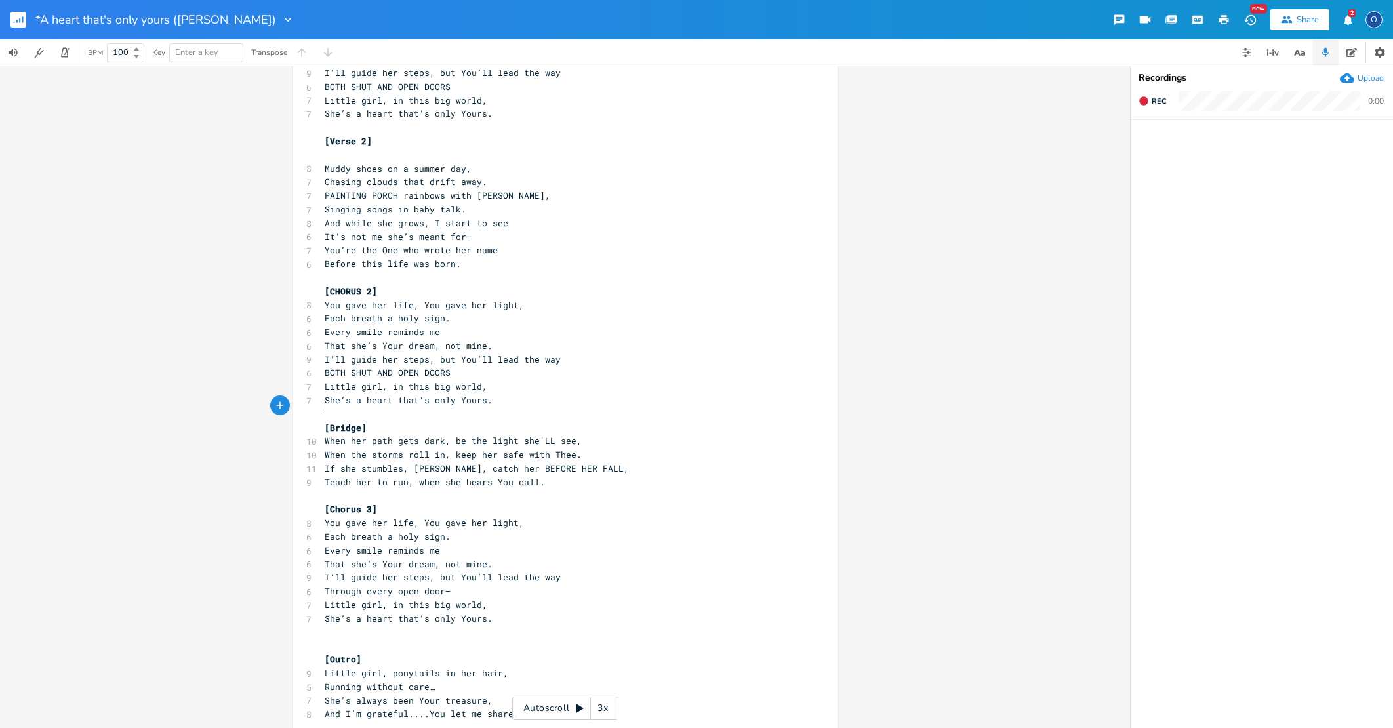
scroll to position [235, 0]
click at [440, 709] on div "xxxxxxxxxx [Verse 1] 9 Little girl, ponytails in her hair, 5 Bouncing down the …" at bounding box center [575, 309] width 506 height 898
type textarea "========"
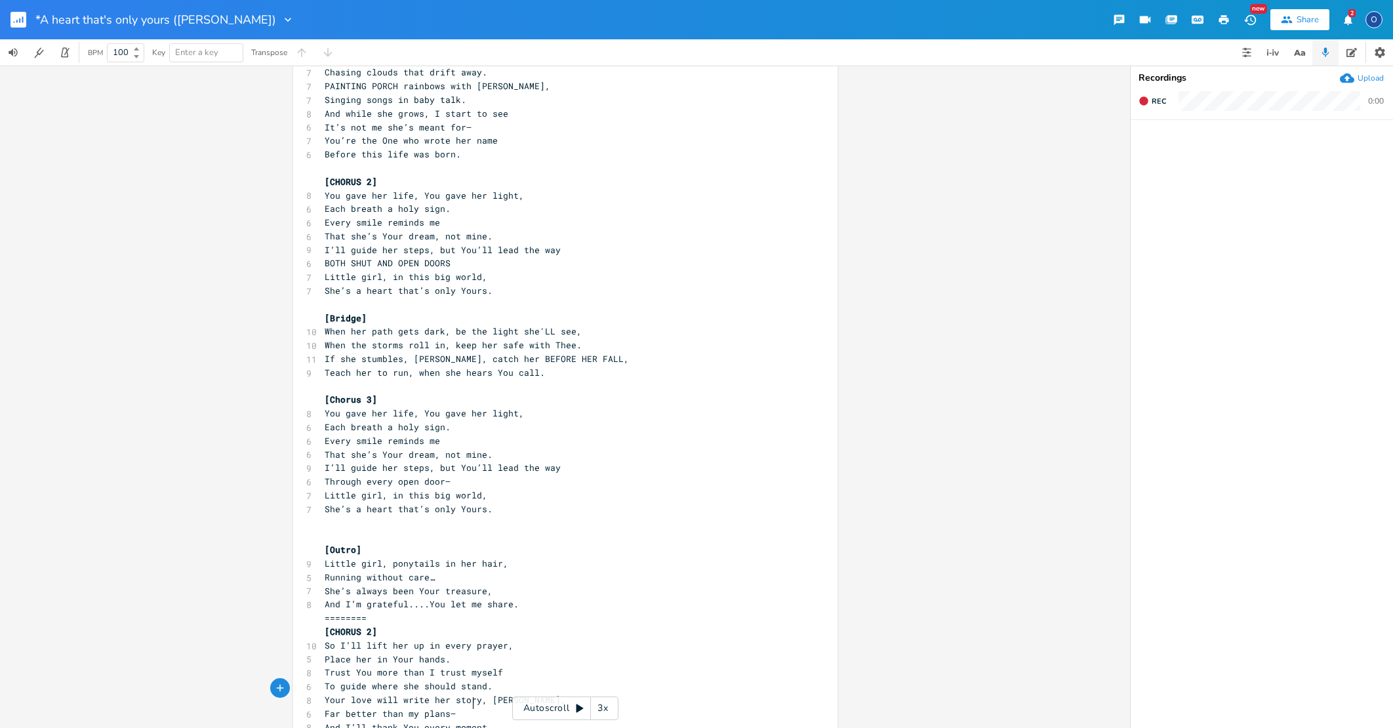
scroll to position [344, 0]
click at [517, 599] on pre "And I’m grateful....You let me share." at bounding box center [558, 606] width 473 height 14
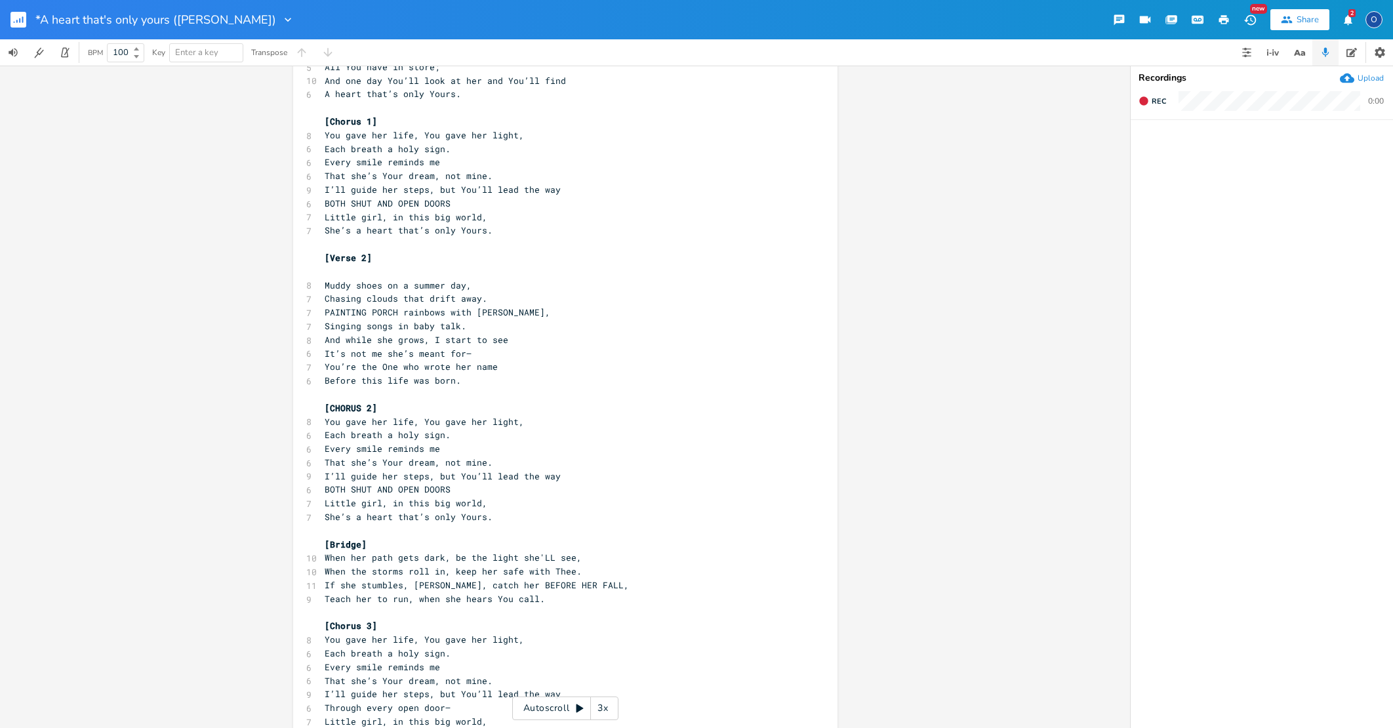
scroll to position [121, 0]
drag, startPoint x: 330, startPoint y: 388, endPoint x: 359, endPoint y: 387, distance: 28.9
click at [359, 399] on span "[CHORUS 2]" at bounding box center [351, 405] width 52 height 12
type textarea "horus"
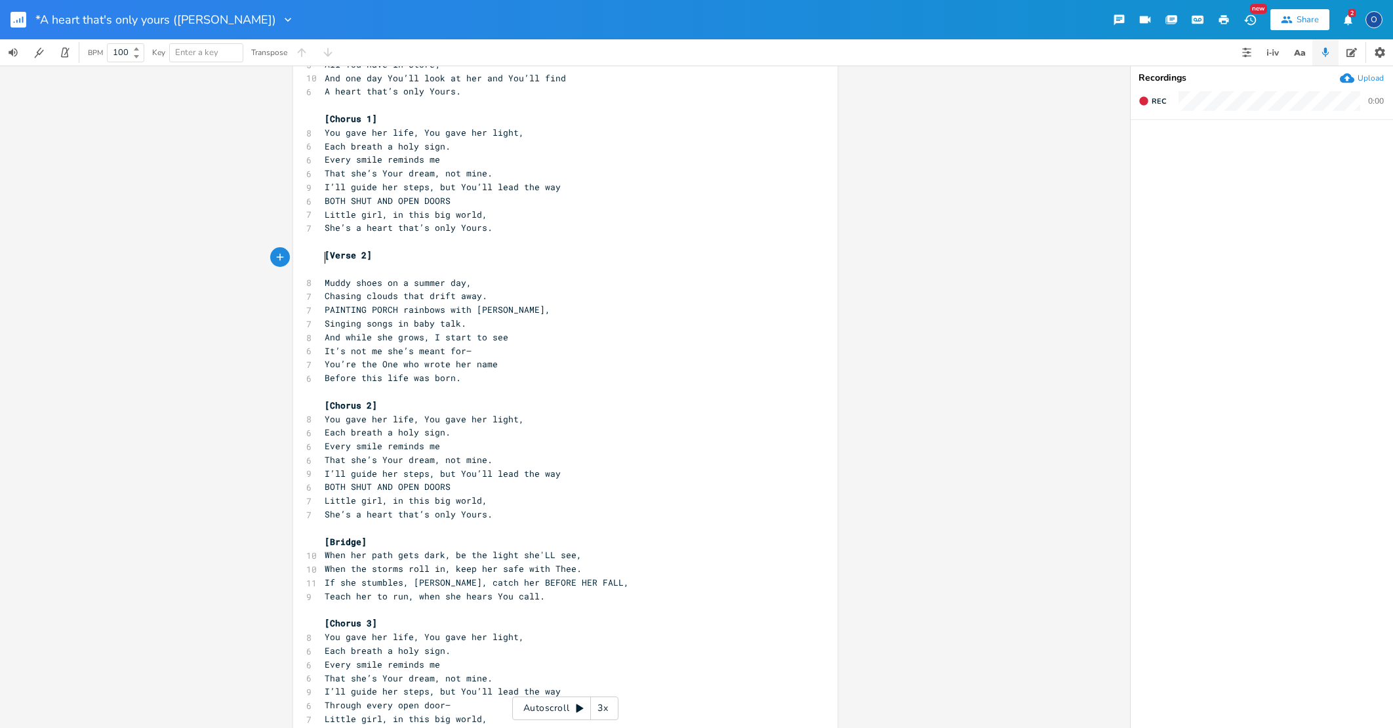
click at [338, 262] on pre "​" at bounding box center [558, 269] width 473 height 14
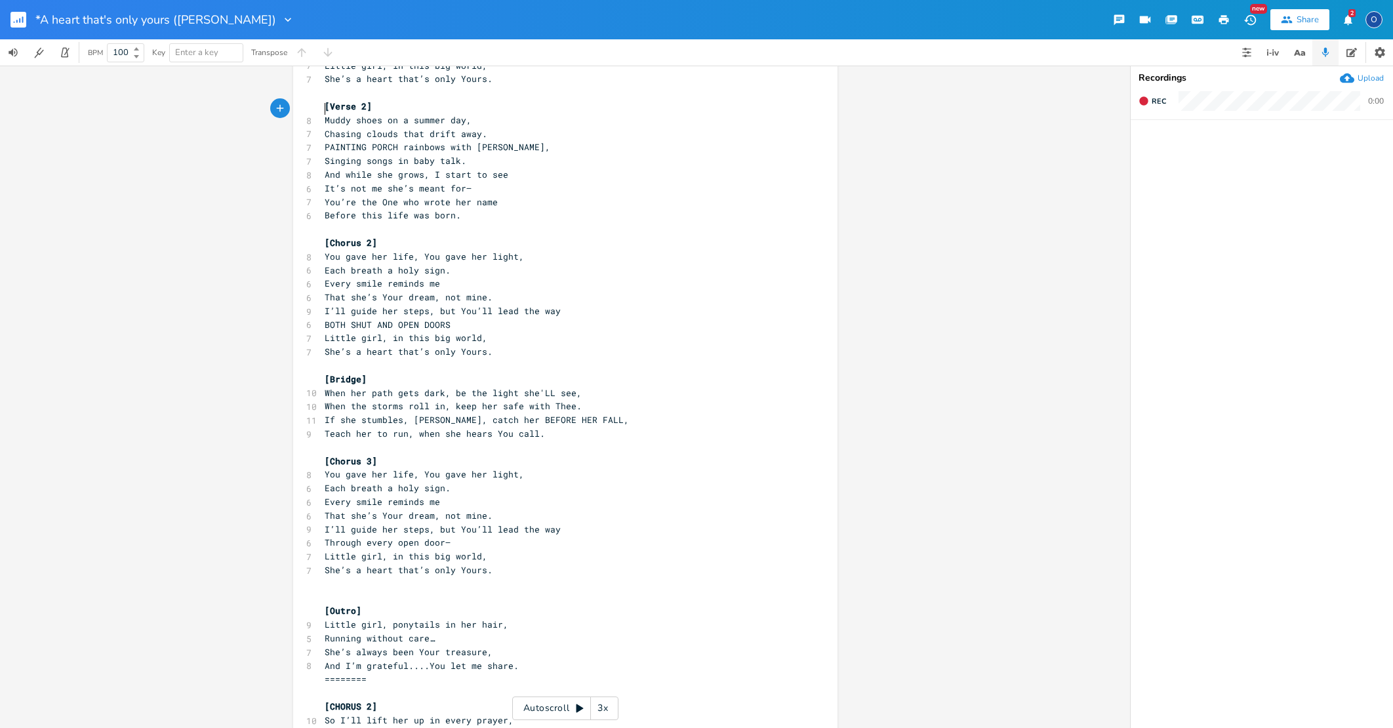
scroll to position [279, 0]
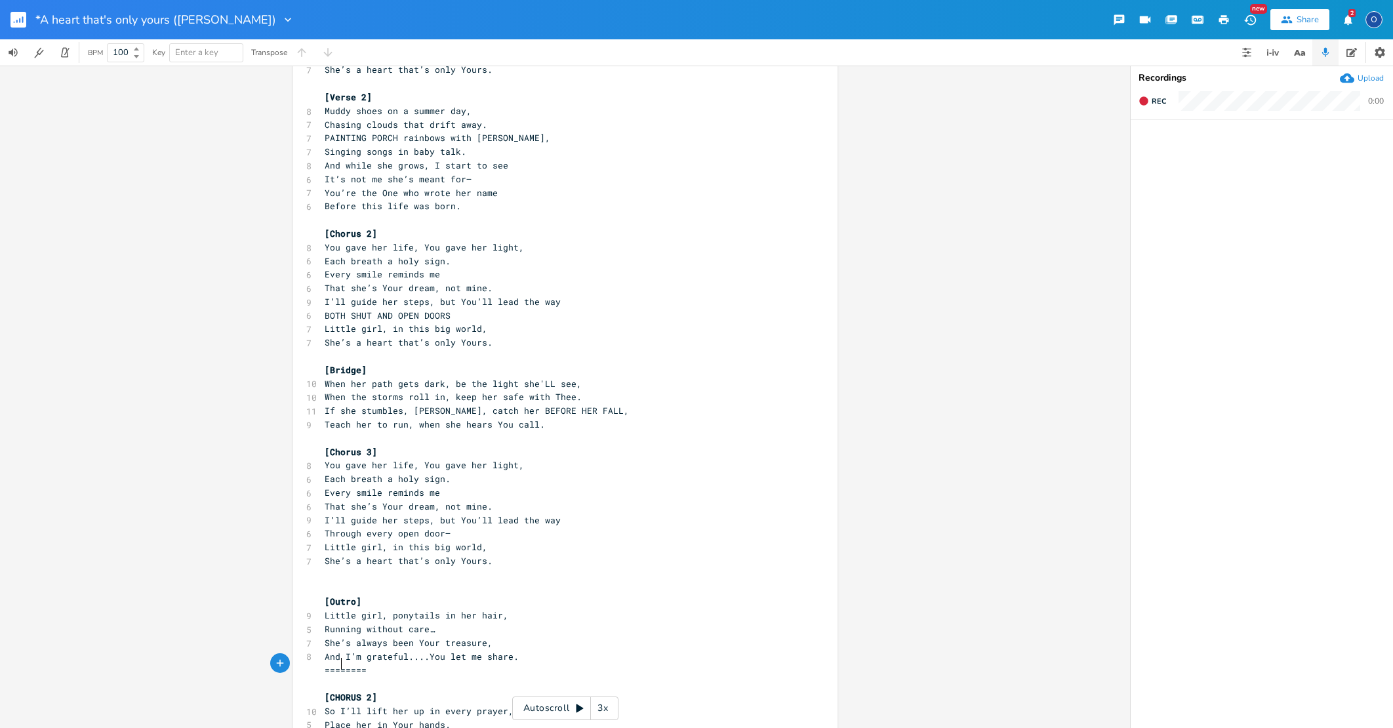
click at [334, 691] on span "[CHORUS 2]" at bounding box center [351, 697] width 52 height 12
type textarea "VERSE 3"
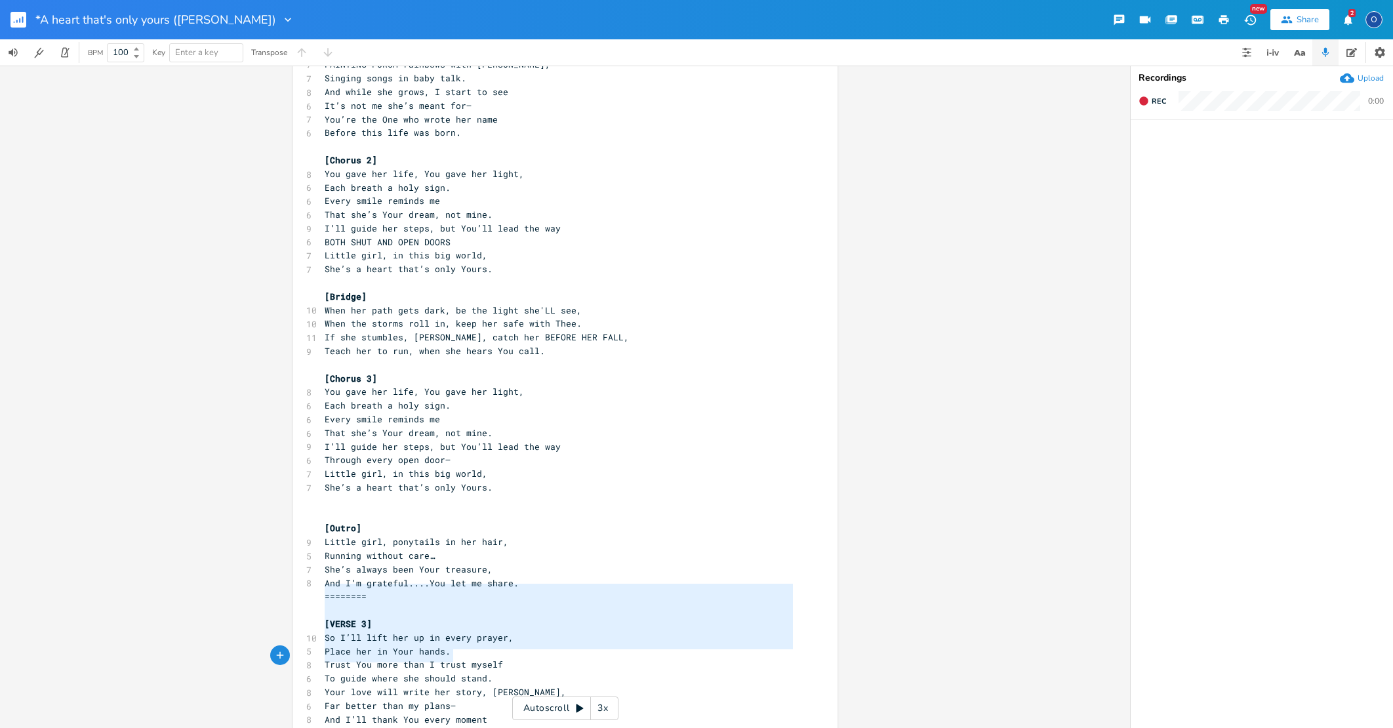
scroll to position [0, 0]
type textarea "[VERSE 3] So I’ll lift her up in every prayer, Place her in Your hands. Trust Y…"
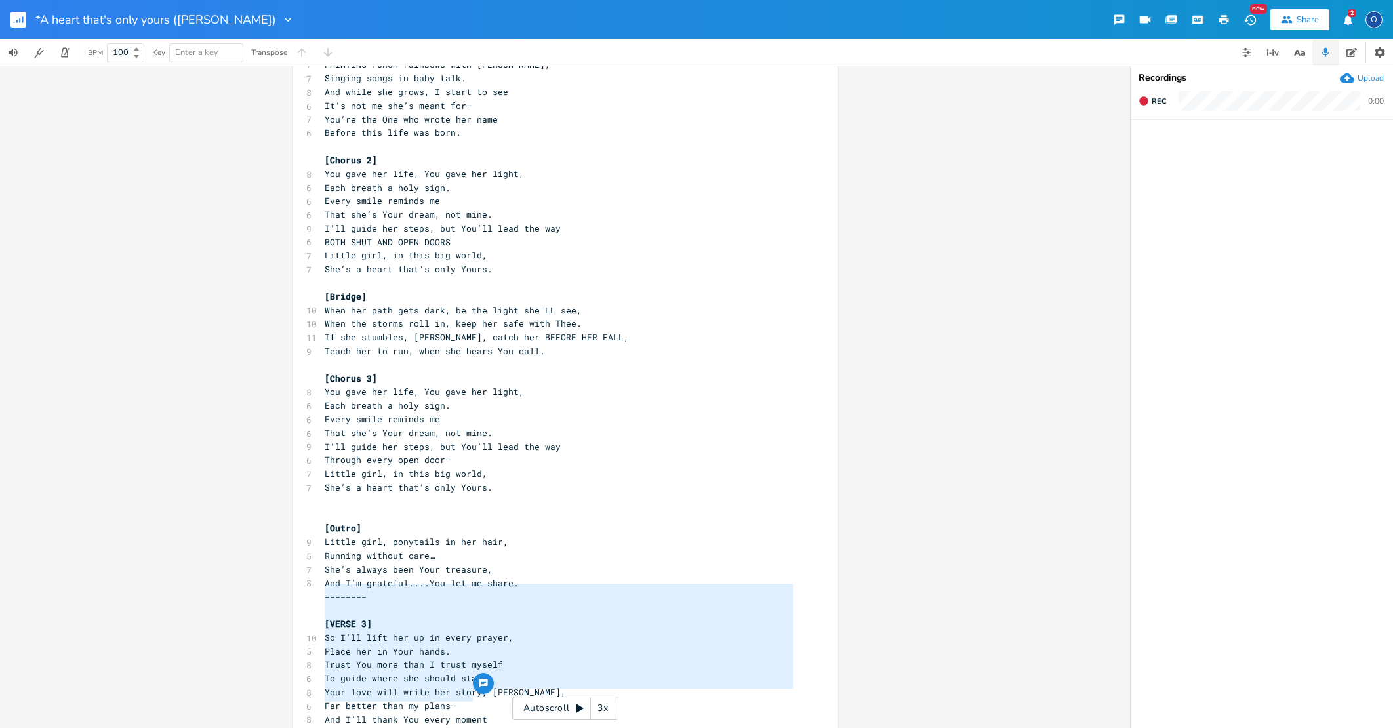
drag, startPoint x: 318, startPoint y: 589, endPoint x: 496, endPoint y: 692, distance: 205.9
click at [496, 692] on div "[Verse 1] 9 Little girl, ponytails in her hair, 5 Bouncing down the stairs. 7 D…" at bounding box center [558, 241] width 473 height 995
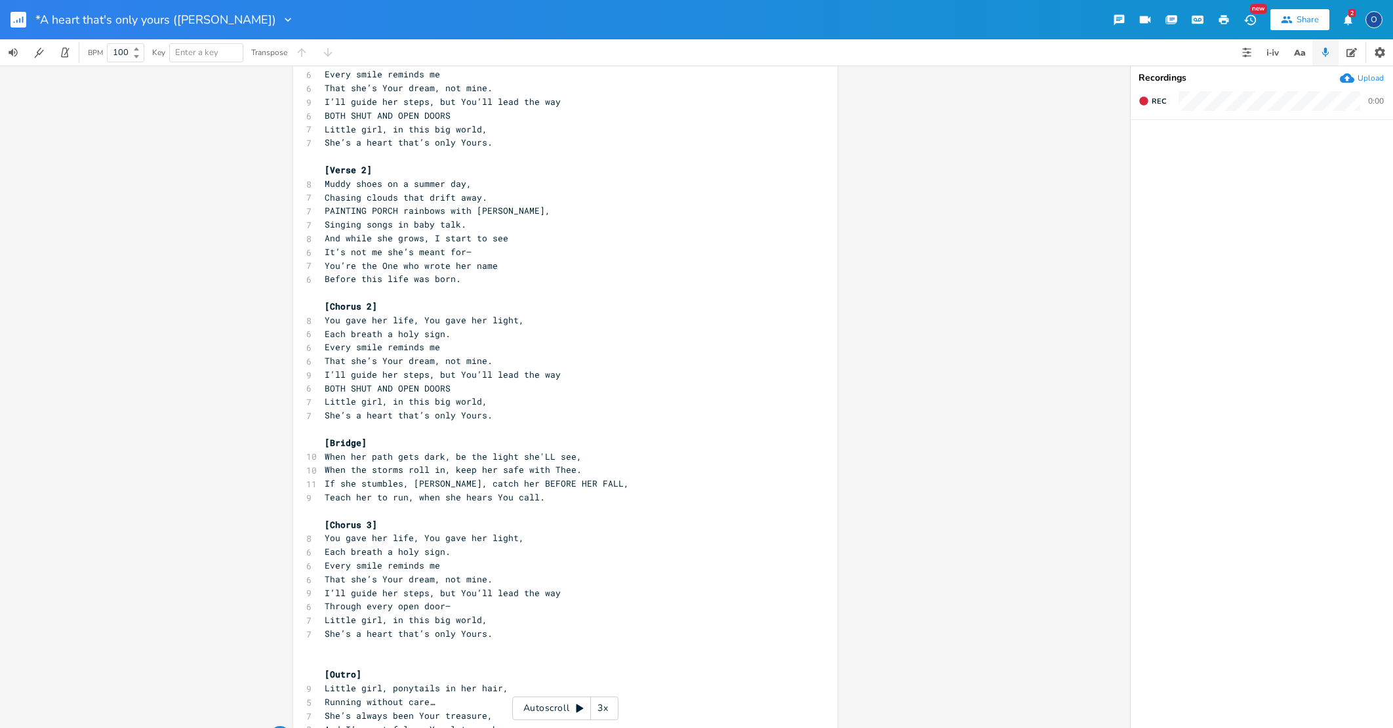
scroll to position [205, 0]
click at [322, 437] on pre "[Bridge]" at bounding box center [558, 444] width 473 height 14
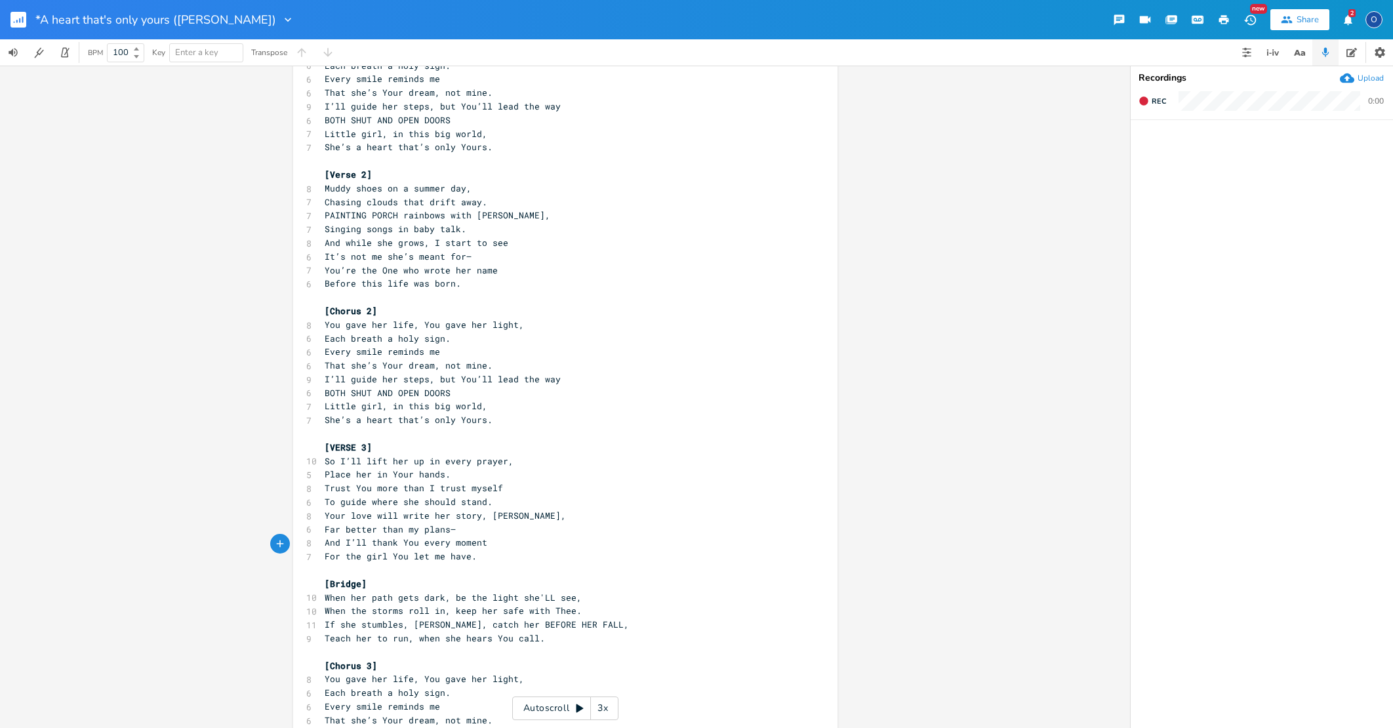
scroll to position [0, 0]
click at [367, 496] on span "To guide where she should stand." at bounding box center [409, 502] width 168 height 12
click at [434, 468] on span "Place her in Your hands." at bounding box center [388, 474] width 126 height 12
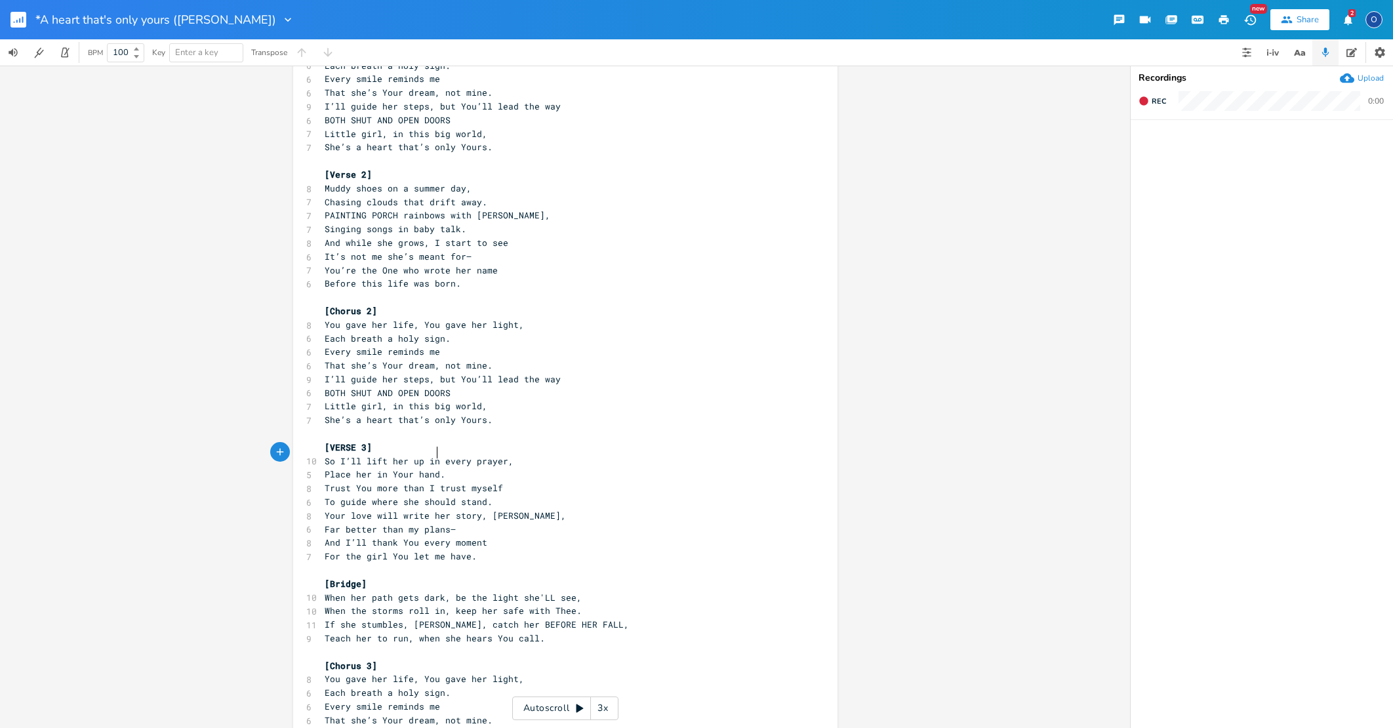
click at [326, 468] on span "Place her in Your hand." at bounding box center [385, 474] width 121 height 12
type textarea "HOLD"
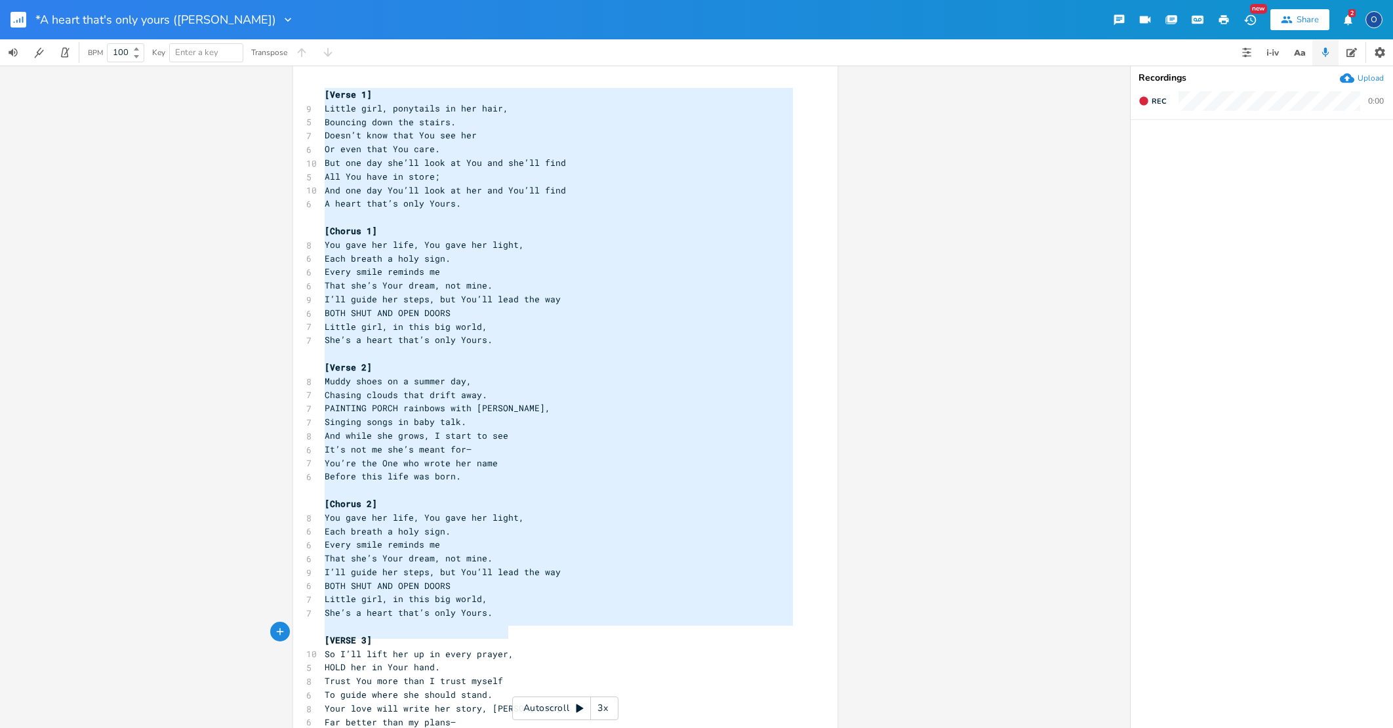
type textarea "[Lorem 7] Ipsumd sita, consectet ad eli sedd, Eiusmodt inci utl etdolo. Magna’a…"
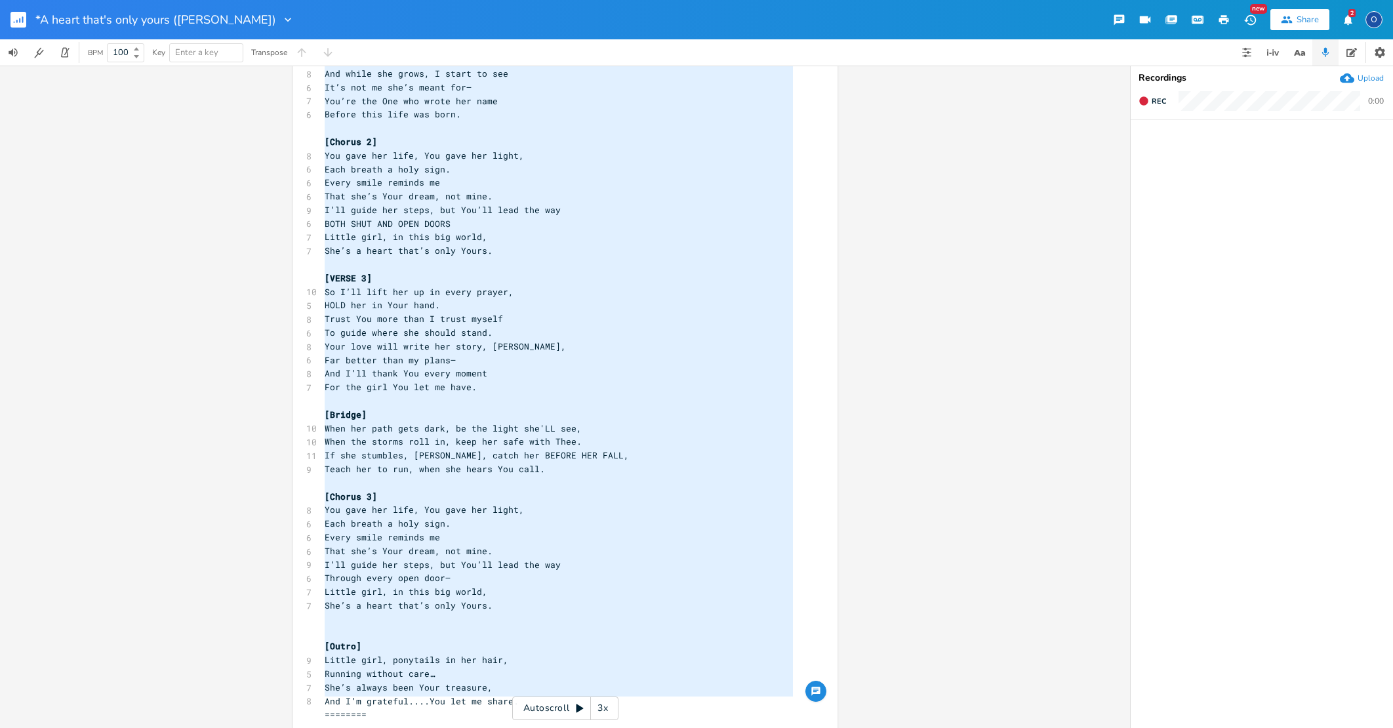
drag, startPoint x: 319, startPoint y: 100, endPoint x: 585, endPoint y: 808, distance: 756.1
click at [585, 727] on html "*A heart that's only yours ([PERSON_NAME]) New Share 2 O BPM 100 Key Enter a ke…" at bounding box center [696, 364] width 1393 height 728
click at [515, 694] on pre "And I’m grateful....You let me share." at bounding box center [558, 701] width 473 height 14
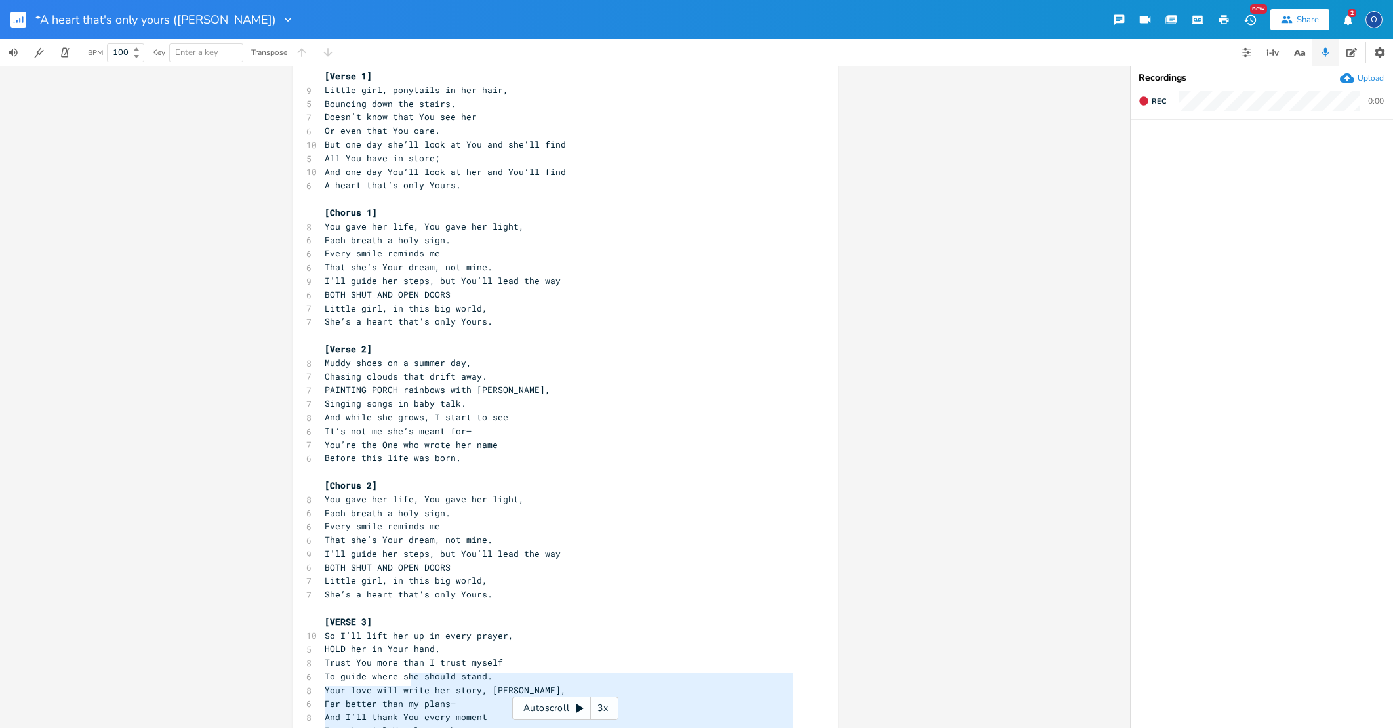
type textarea "========"
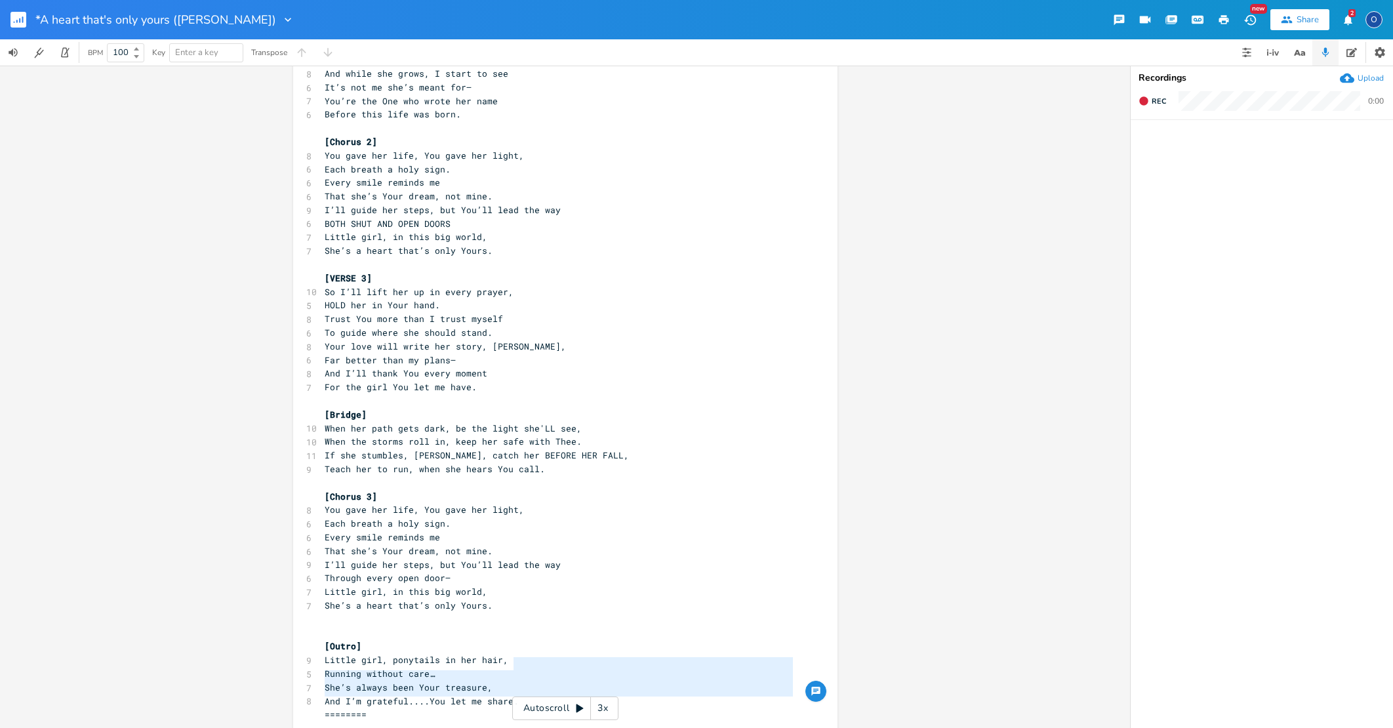
drag, startPoint x: 519, startPoint y: 664, endPoint x: 418, endPoint y: 785, distance: 156.9
click at [418, 727] on html "*A heart that's only yours ([PERSON_NAME]) New Share 2 O BPM 100 Key Enter a ke…" at bounding box center [696, 364] width 1393 height 728
click at [340, 612] on pre "​" at bounding box center [558, 619] width 473 height 14
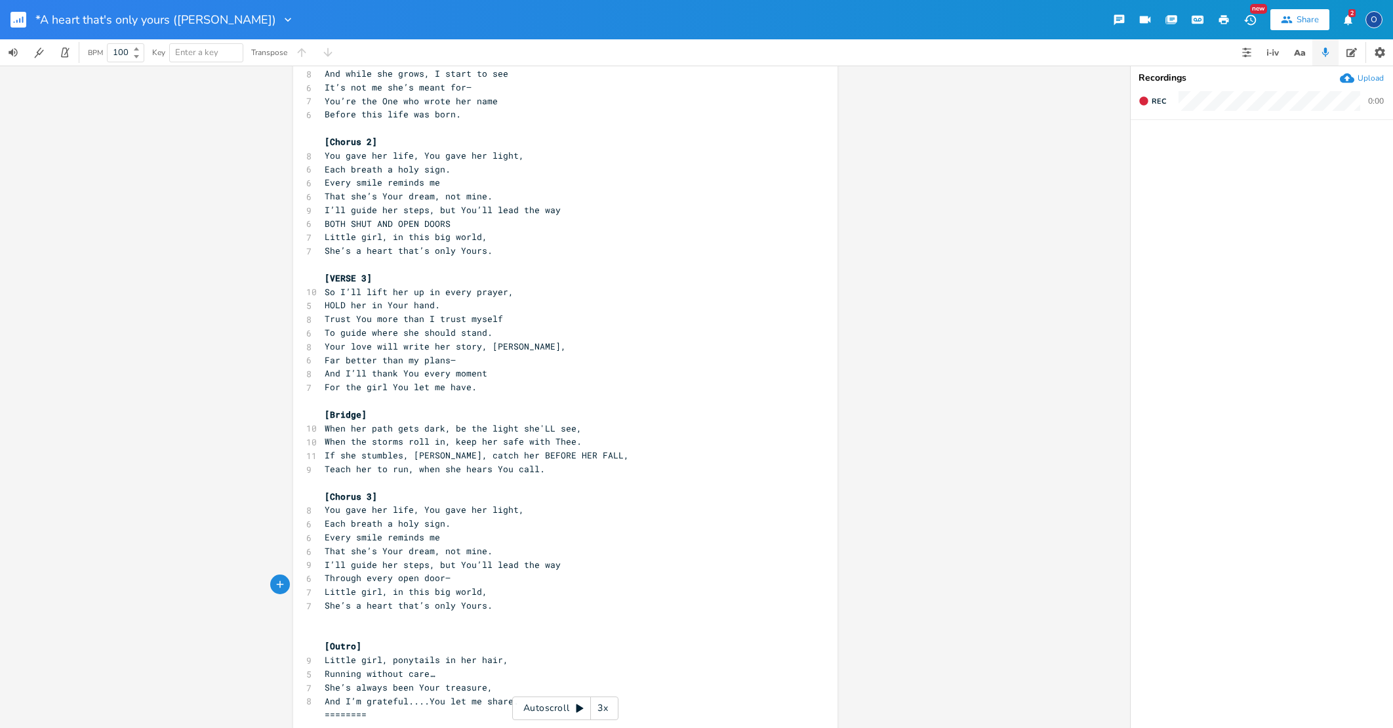
scroll to position [0, 2]
type textarea "\\\"
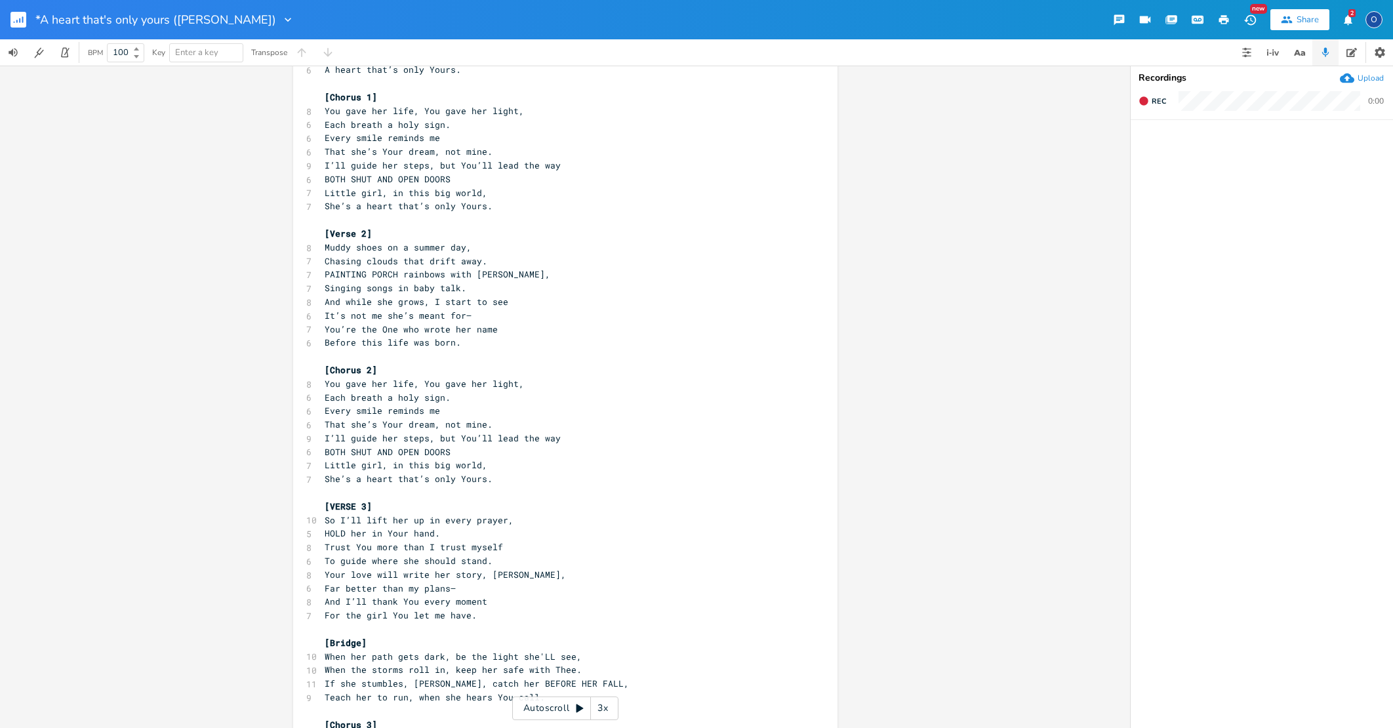
scroll to position [142, 0]
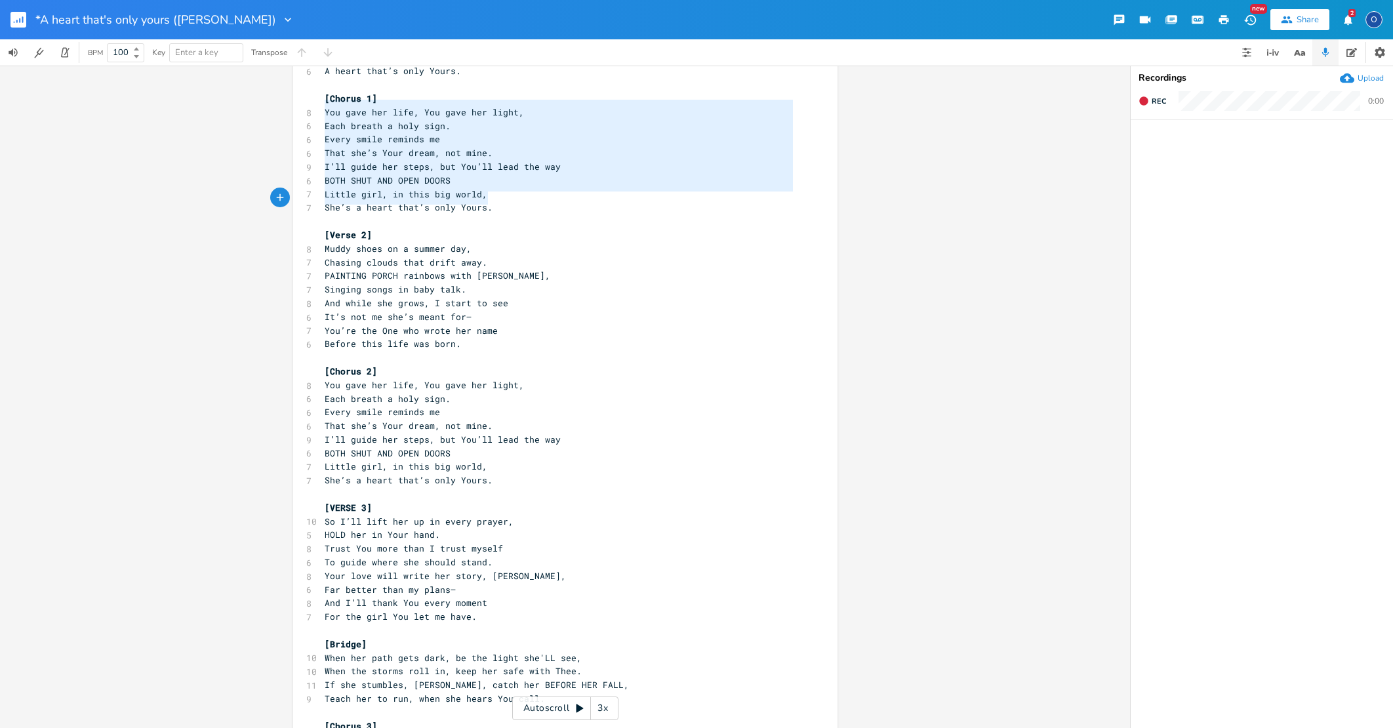
type textarea "You gave her life, You gave her light, Each breath a holy sign. Every smile rem…"
drag, startPoint x: 319, startPoint y: 106, endPoint x: 571, endPoint y: 213, distance: 273.8
click at [571, 213] on div "[Verse 1] 9 Little girl, ponytails in her hair, 5 Bouncing down the stairs. 7 D…" at bounding box center [558, 459] width 473 height 1009
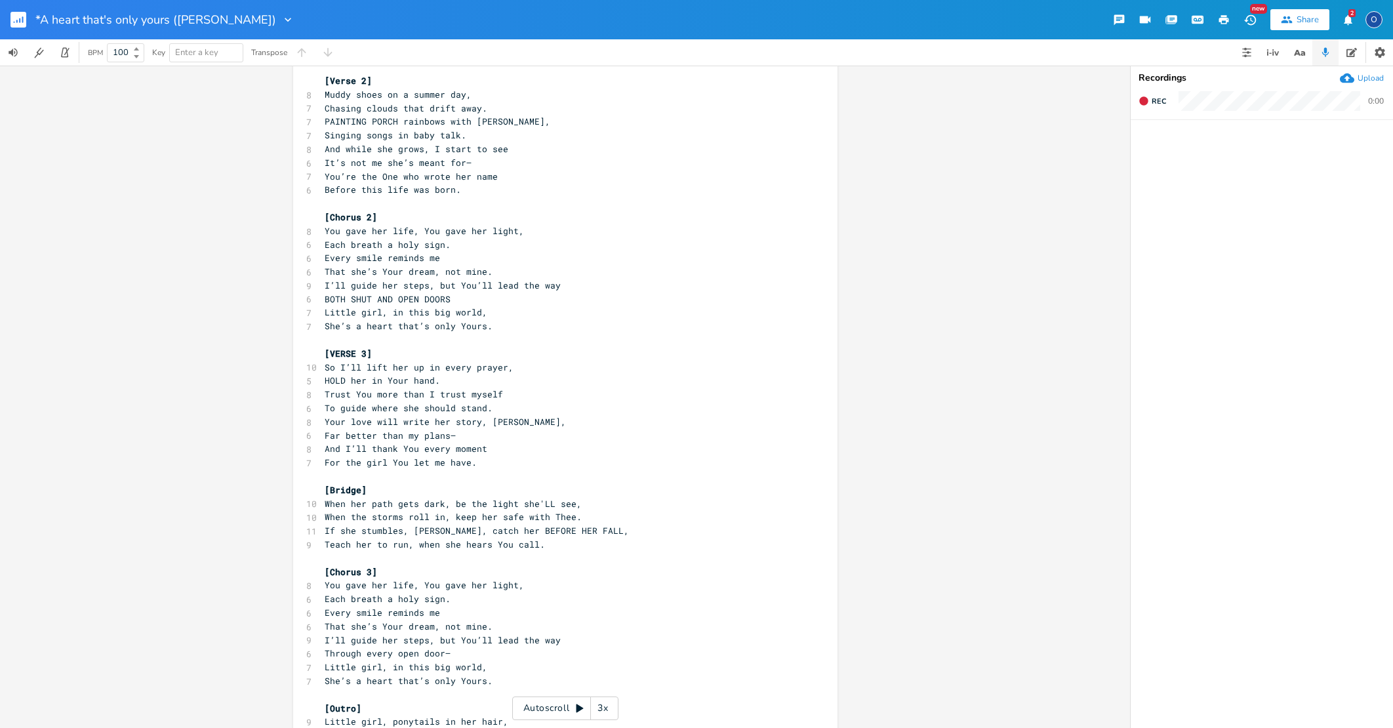
scroll to position [297, 0]
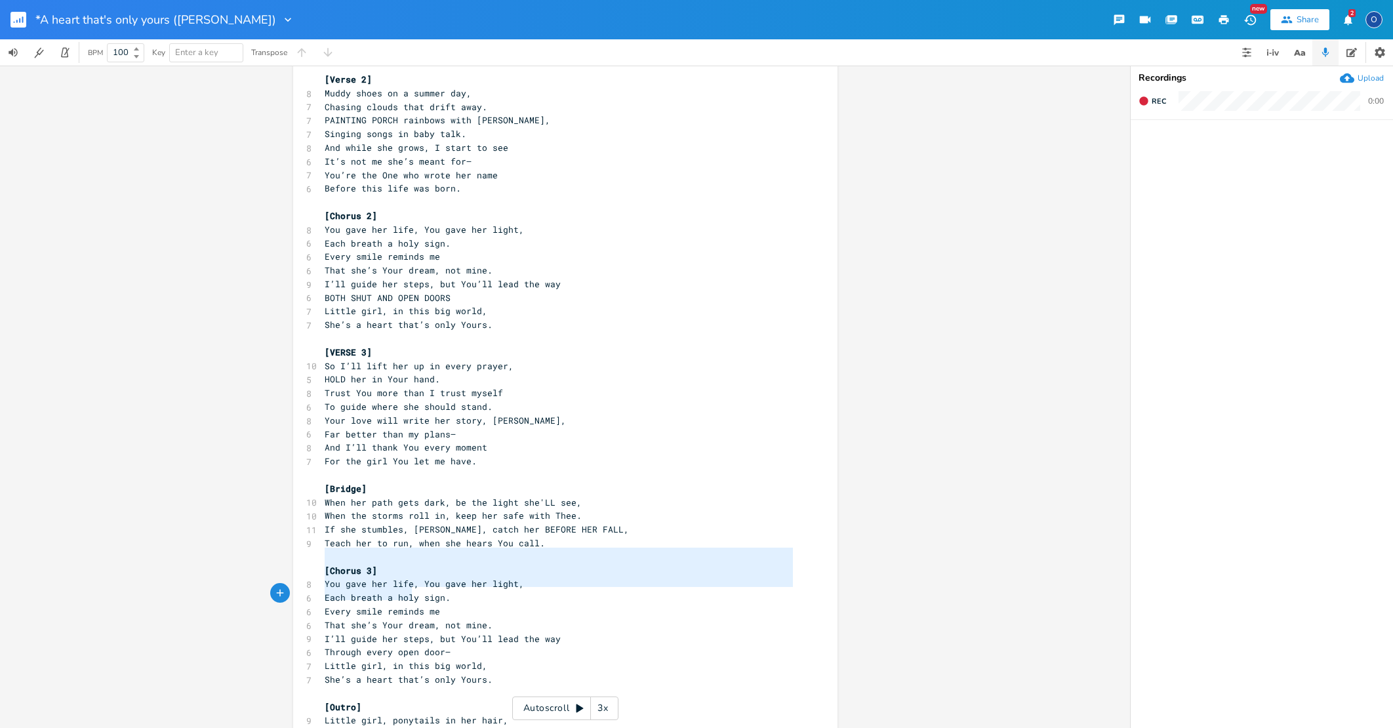
type textarea "You gave her life, You gave her light, Each breath a holy sign. Every smile rem…"
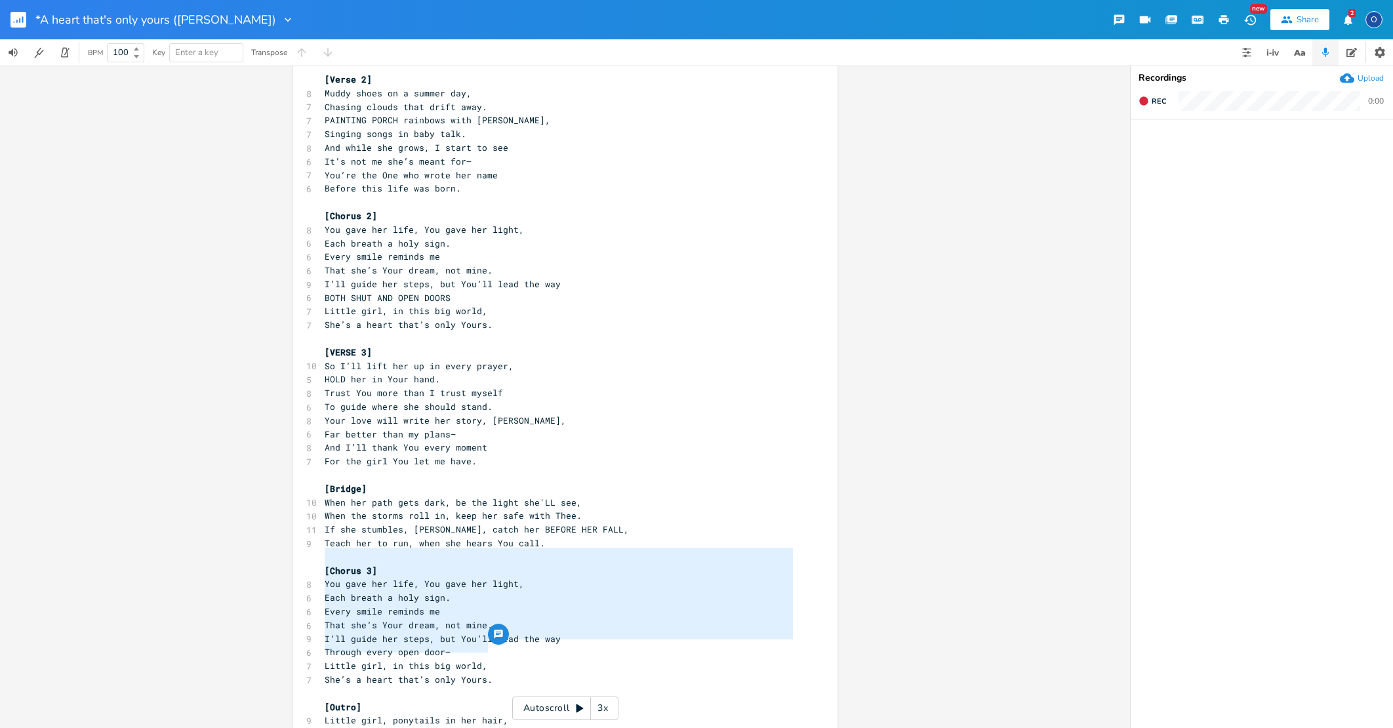
drag, startPoint x: 318, startPoint y: 551, endPoint x: 506, endPoint y: 648, distance: 211.7
click at [505, 648] on div "[Verse 1] 9 Little girl, ponytails in her hair, 5 Bouncing down the stairs. 7 D…" at bounding box center [558, 304] width 473 height 1009
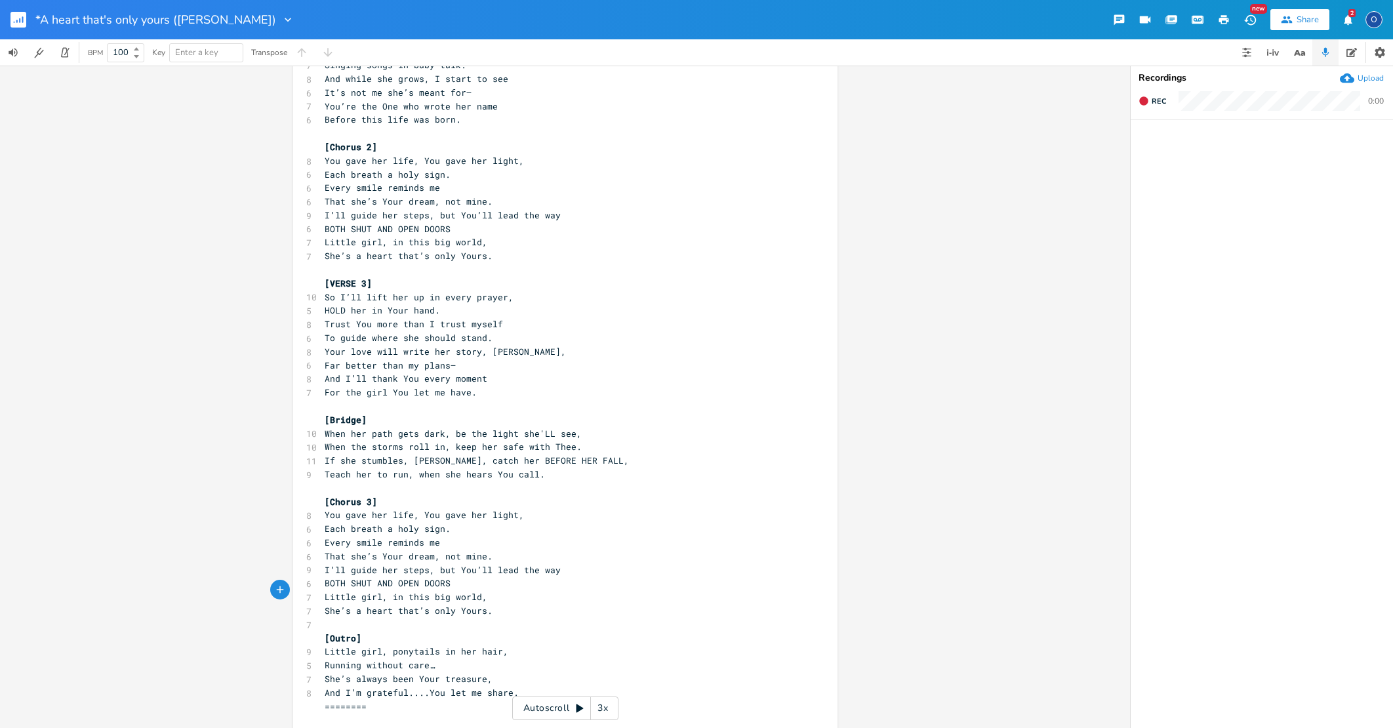
scroll to position [353, 0]
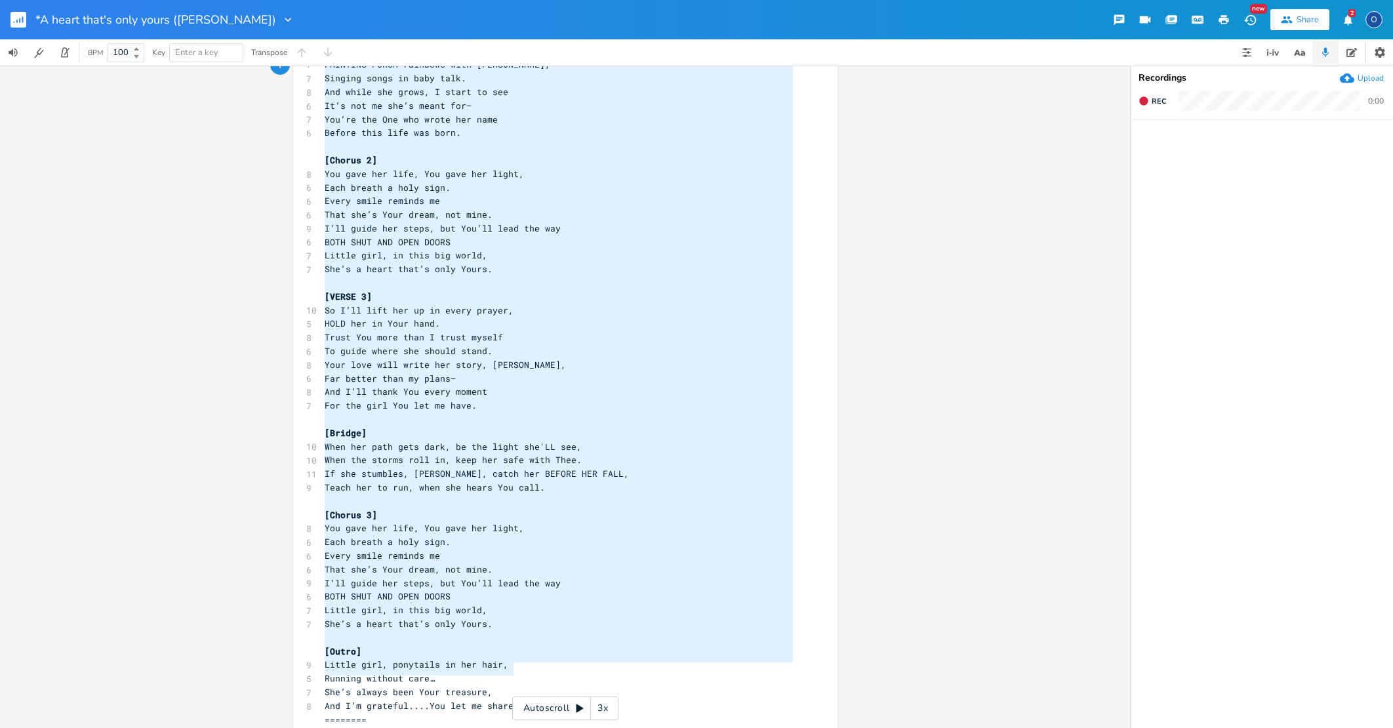
type textarea "[Lorem 7] Ipsumd sita, consectet ad eli sedd, Eiusmodt inci utl etdolo. Magna’a…"
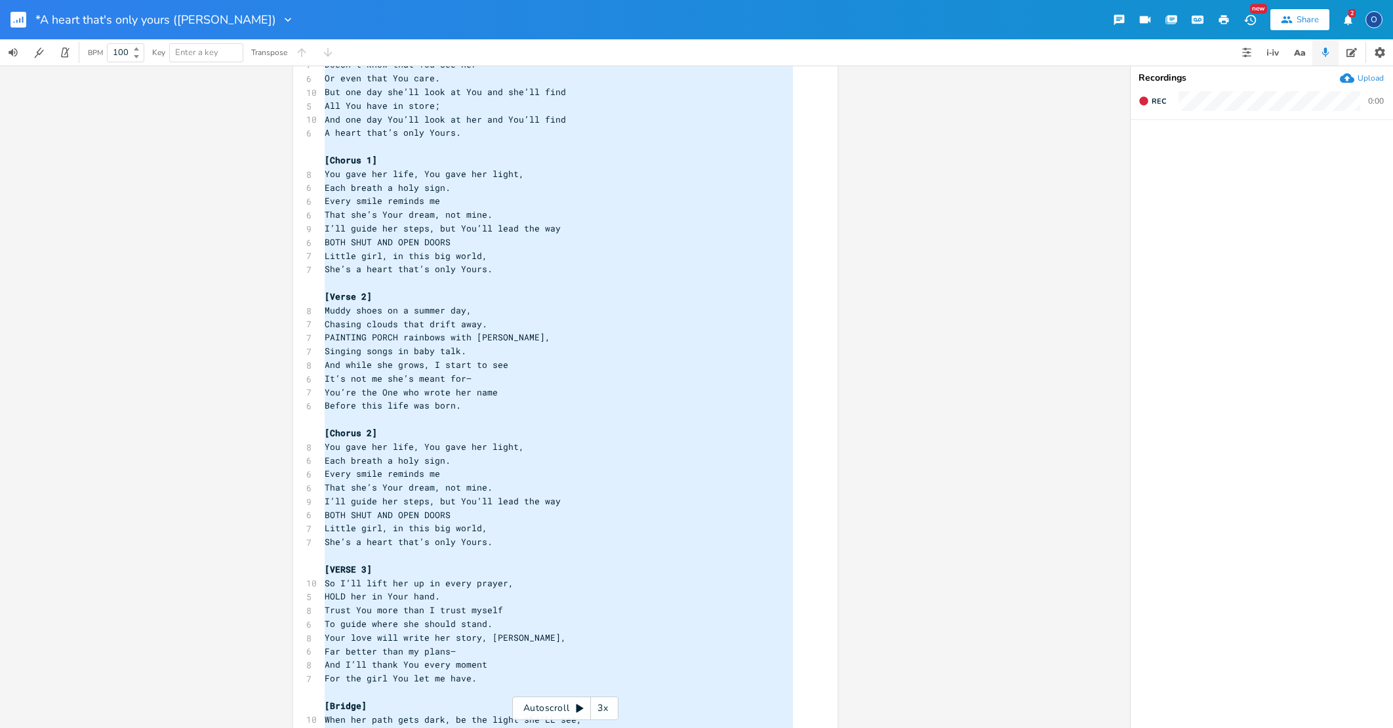
drag, startPoint x: 524, startPoint y: 672, endPoint x: 209, endPoint y: -60, distance: 796.7
click at [209, 0] on html "*A heart that's only yours ([PERSON_NAME]) New Share 2 O BPM 100 Key Enter a ke…" at bounding box center [696, 364] width 1393 height 728
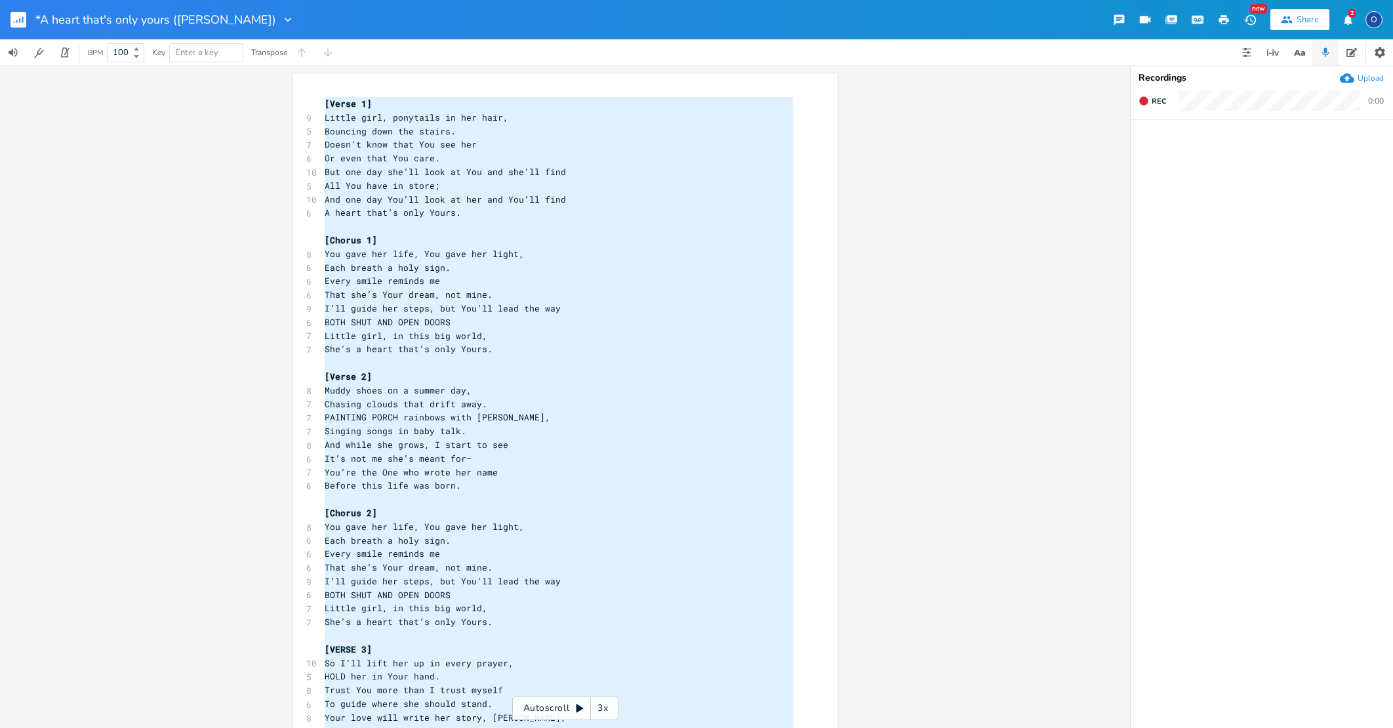
scroll to position [0, 0]
click at [467, 253] on span "You gave her life, You gave her light," at bounding box center [424, 254] width 199 height 12
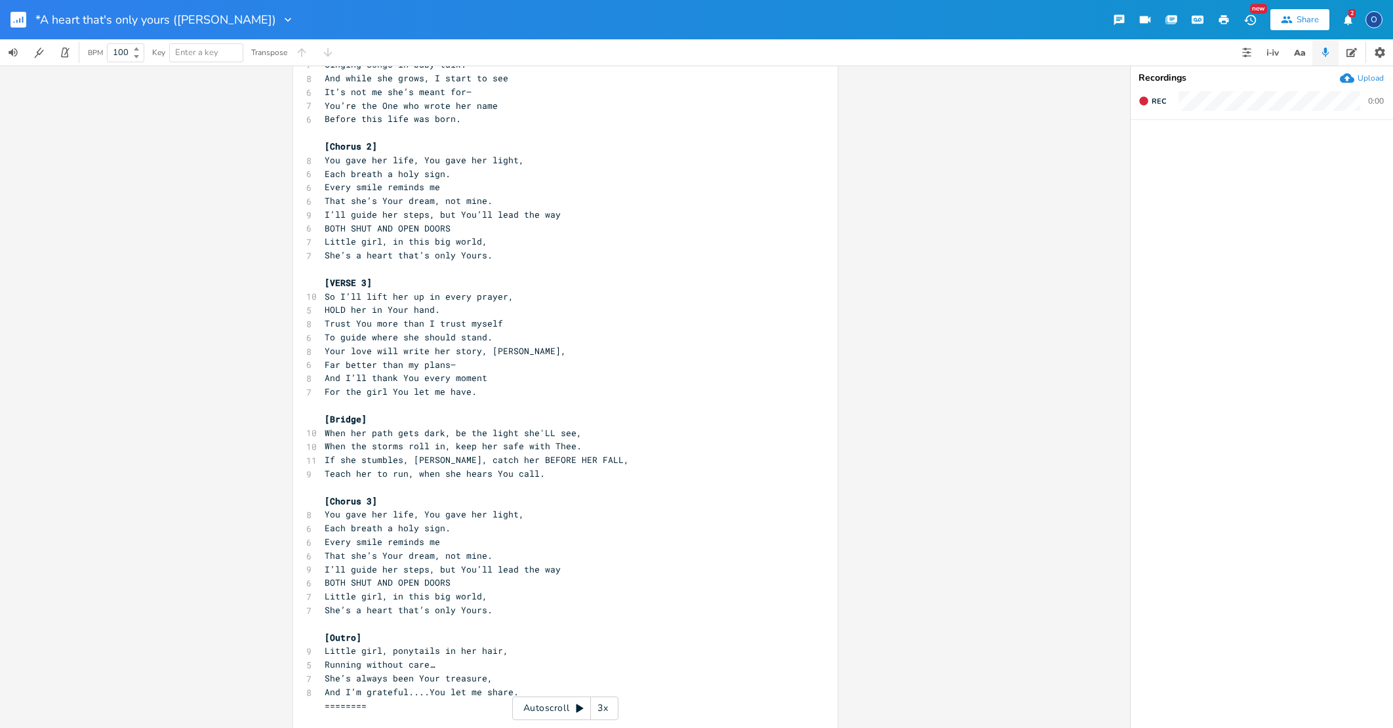
scroll to position [366, 0]
drag, startPoint x: 327, startPoint y: 260, endPoint x: 364, endPoint y: 260, distance: 36.7
click at [364, 260] on div "VERSE 3 xxxxxxxxxx [Verse 1] 9 Little girl, ponytails in her hair, 5 Bouncing d…" at bounding box center [565, 233] width 544 height 1051
type textarea "Intro to bridge"
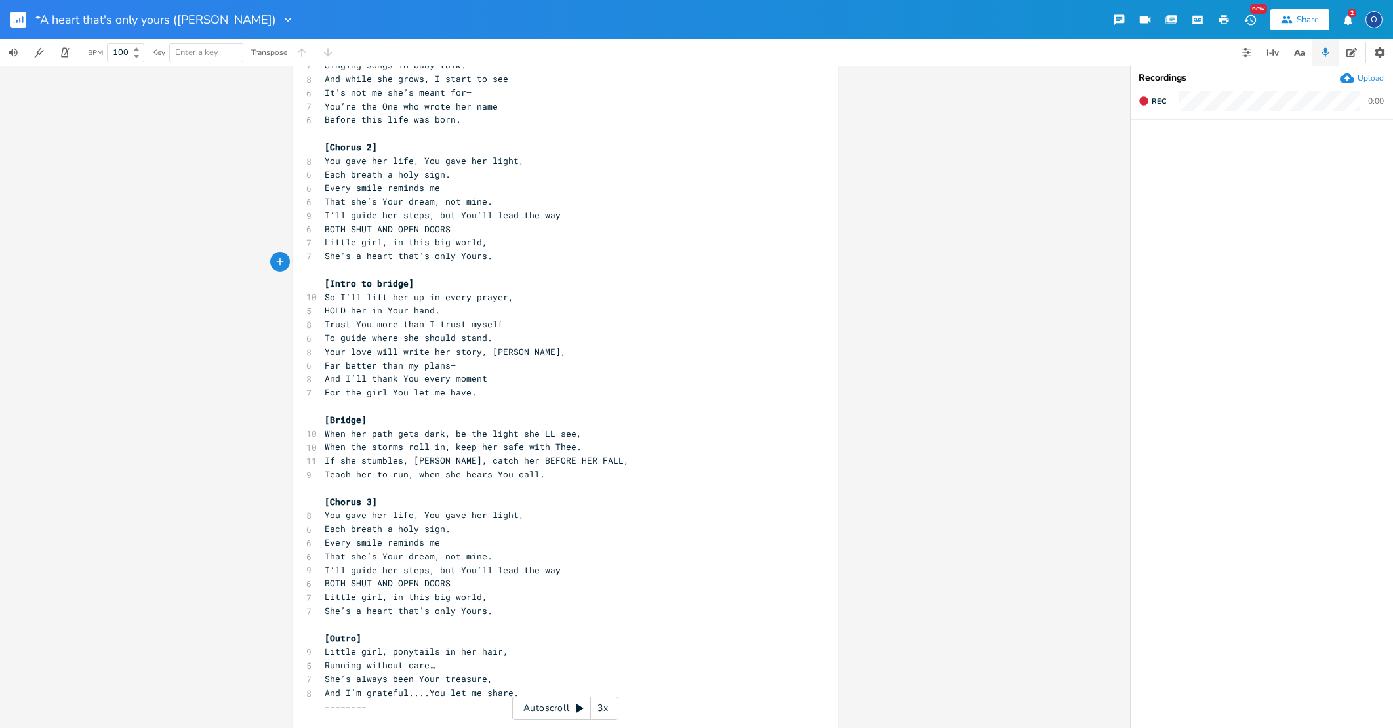
scroll to position [0, 0]
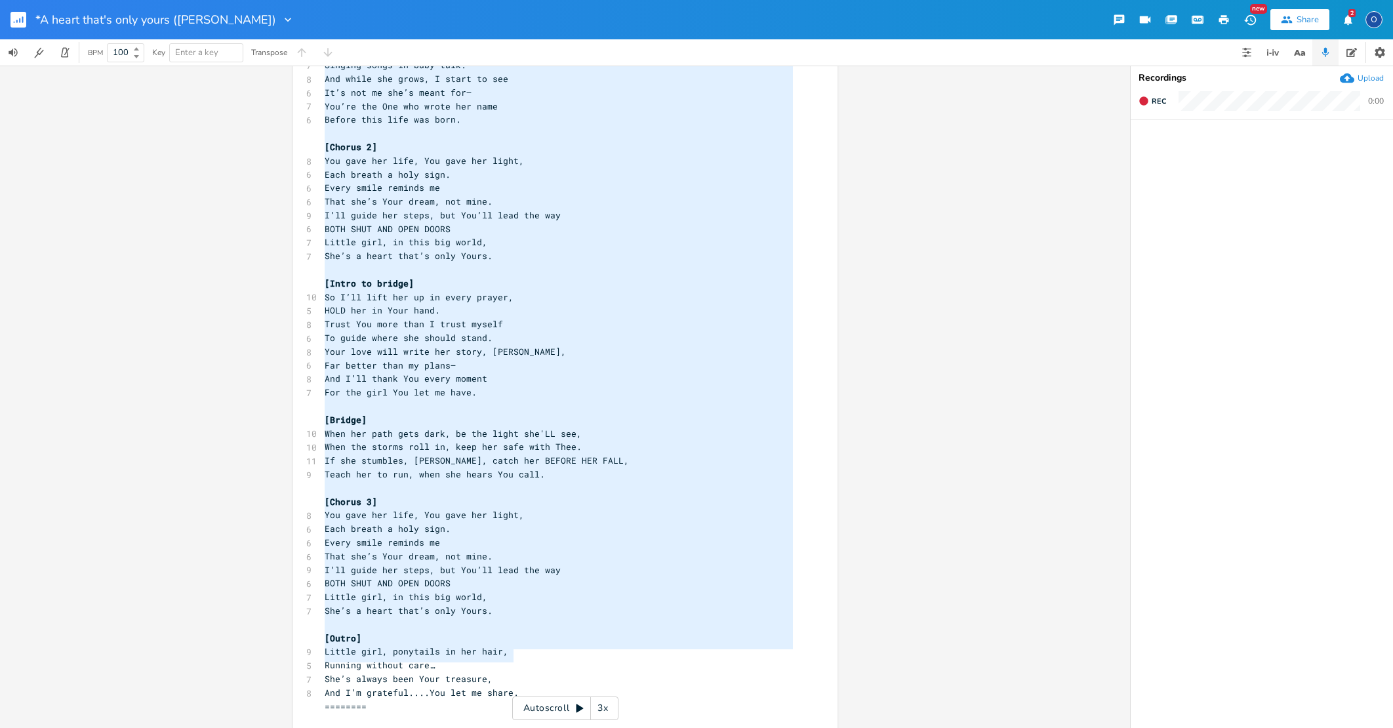
type textarea "[Lorem 7] Ipsumd sita, consectet ad eli sedd, Eiusmodt inci utl etdolo. Magna’a…"
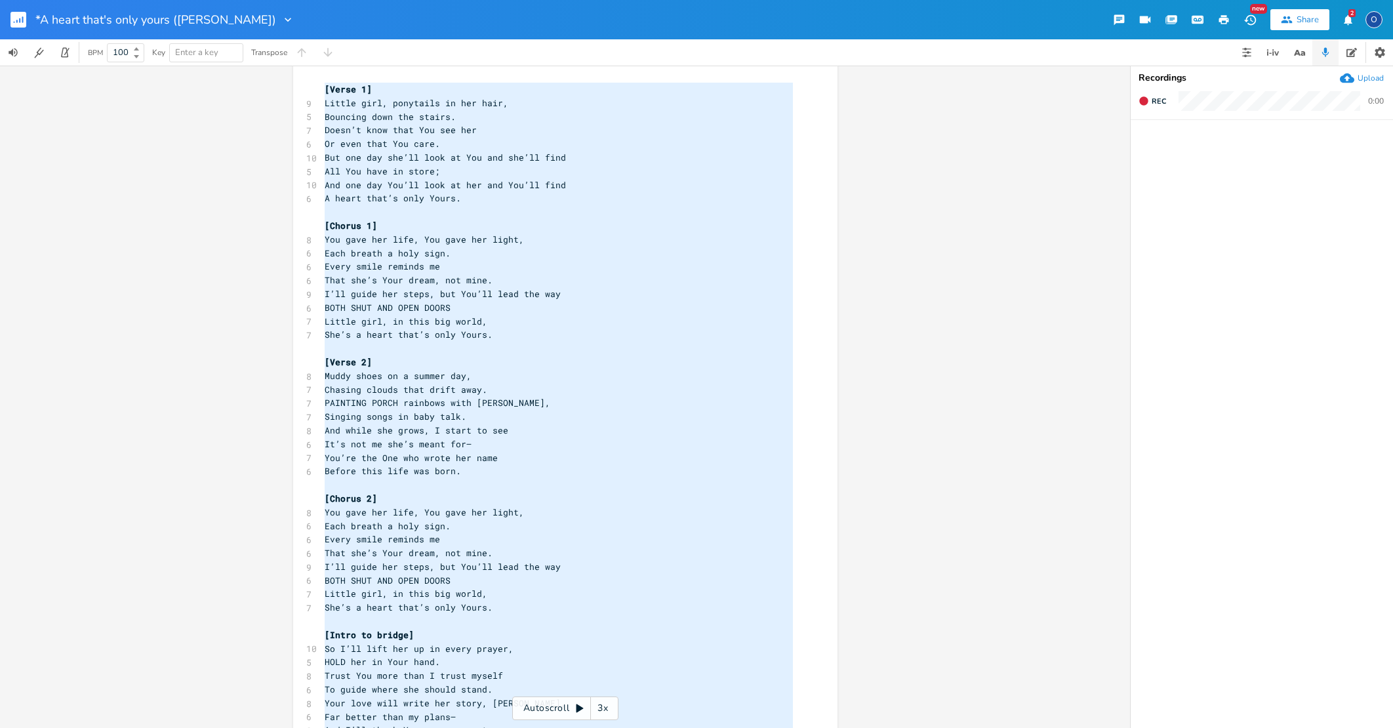
drag, startPoint x: 519, startPoint y: 658, endPoint x: 222, endPoint y: -43, distance: 761.8
click at [222, 0] on html "*A heart that's only yours ([PERSON_NAME]) New Share 2 O BPM 100 Key Enter a ke…" at bounding box center [696, 364] width 1393 height 728
